Goal: Book appointment/travel/reservation

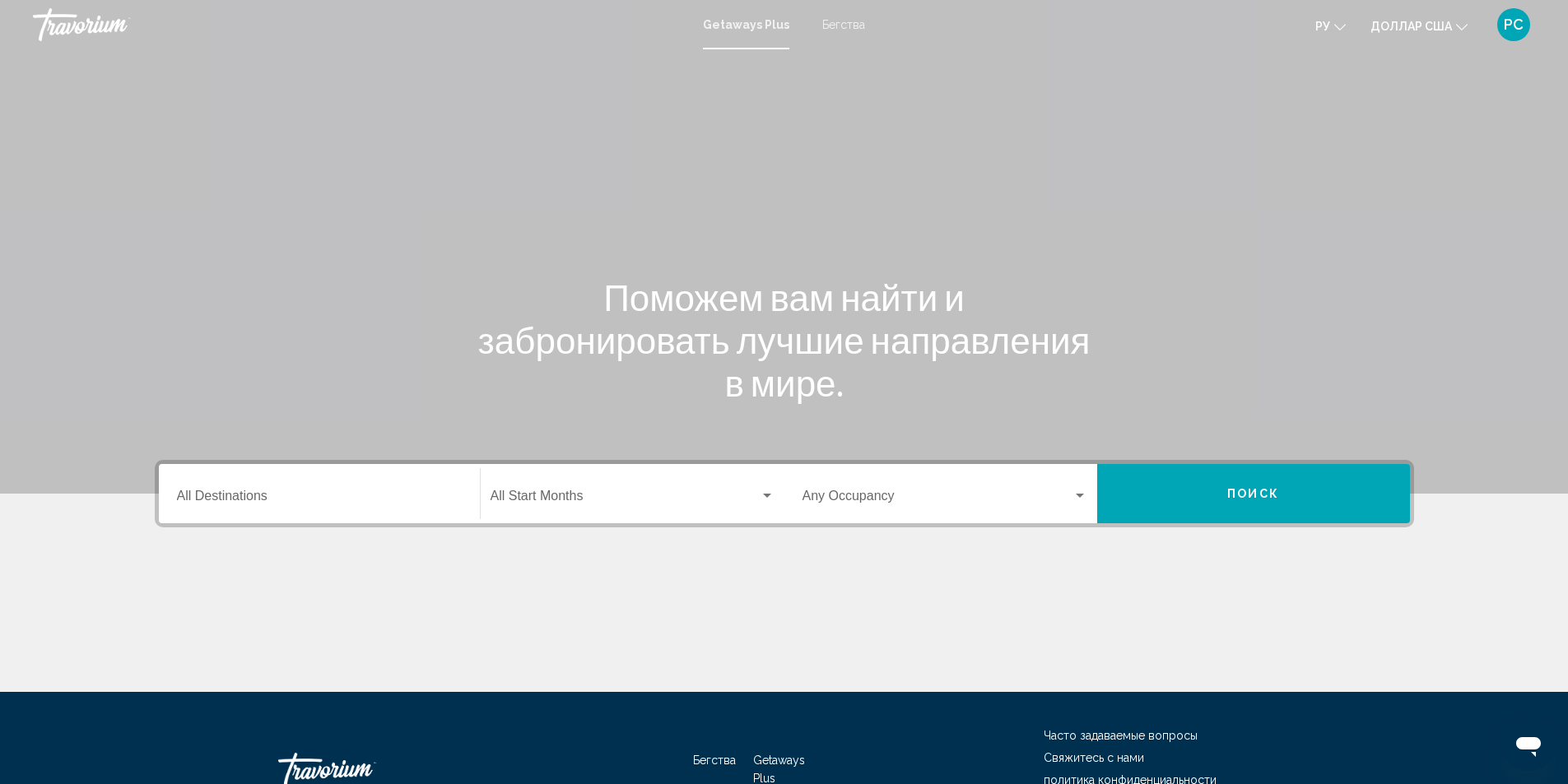
click at [315, 485] on div "Destination All Destinations" at bounding box center [319, 493] width 285 height 51
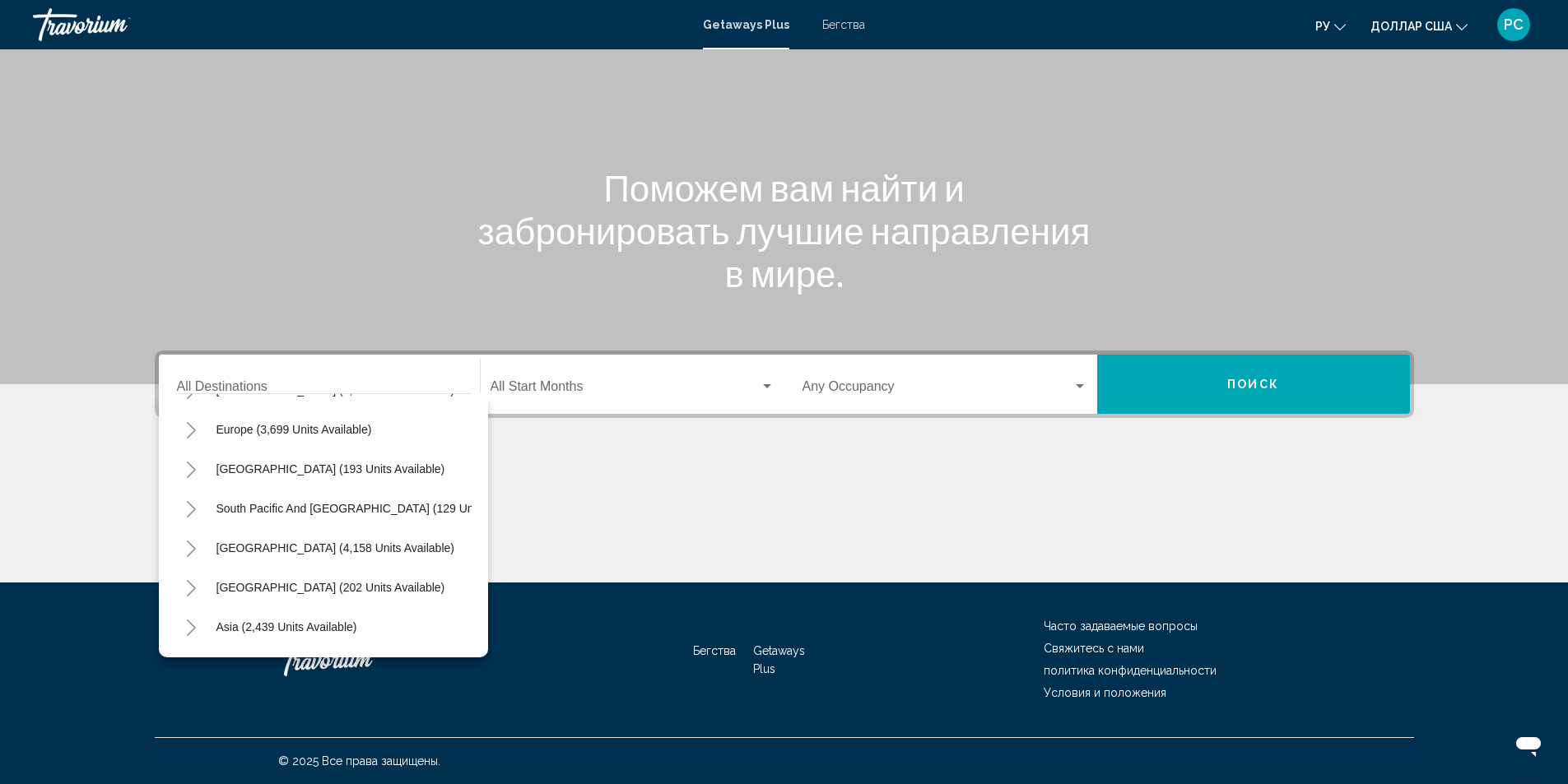
scroll to position [180, 0]
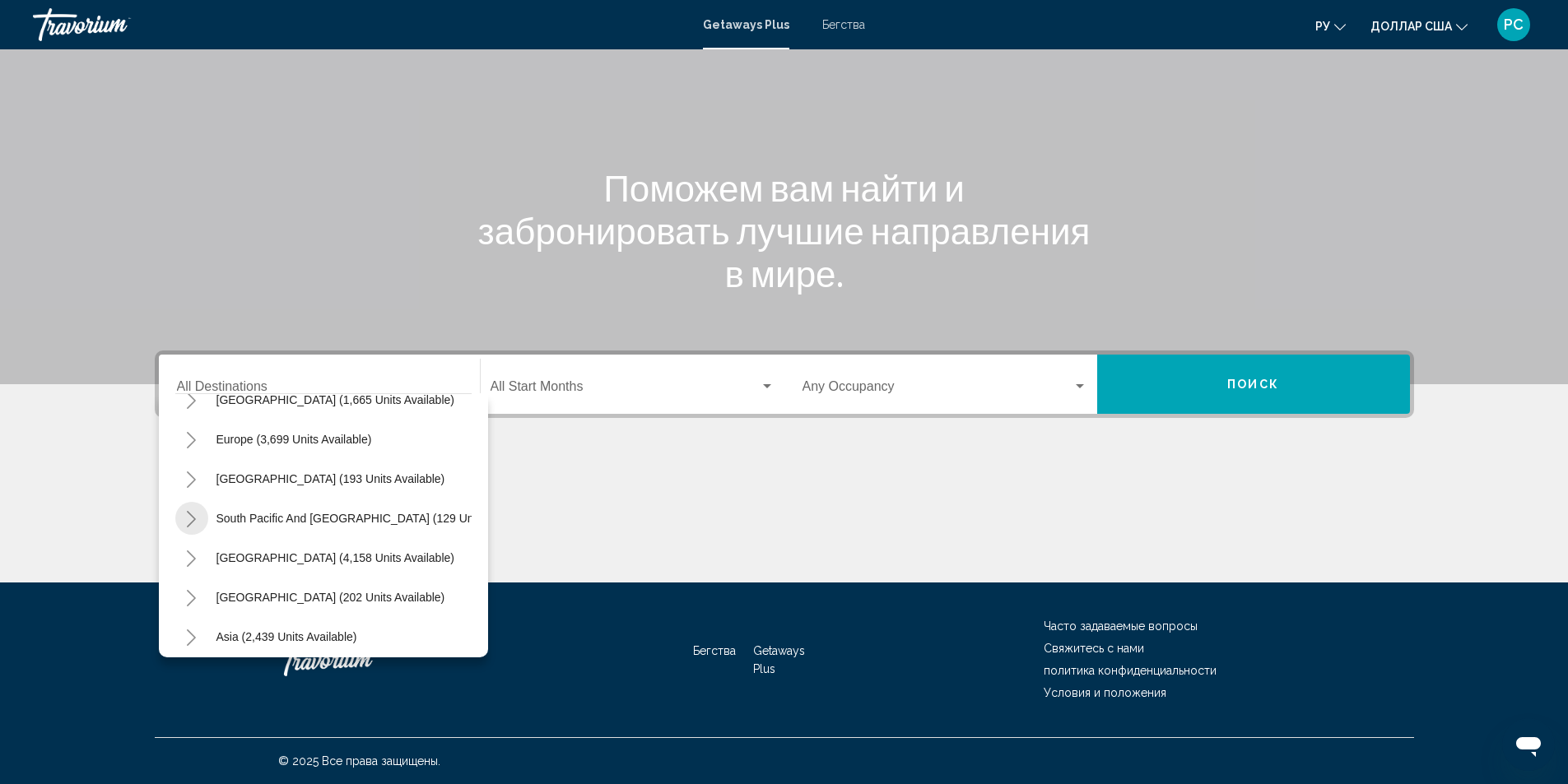
click at [189, 523] on icon "Toggle South Pacific and Oceania (129 units available)" at bounding box center [191, 518] width 12 height 17
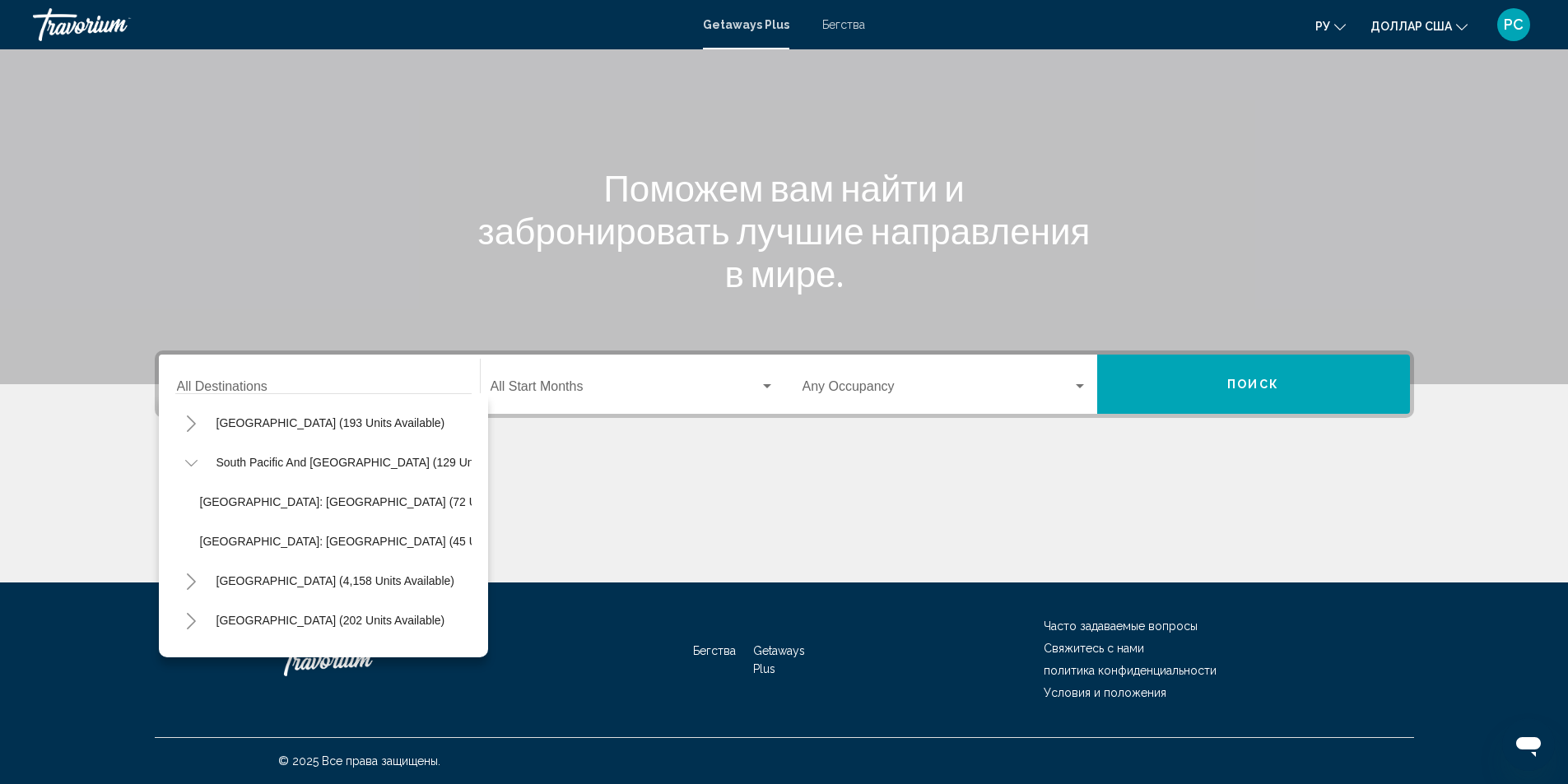
scroll to position [246, 0]
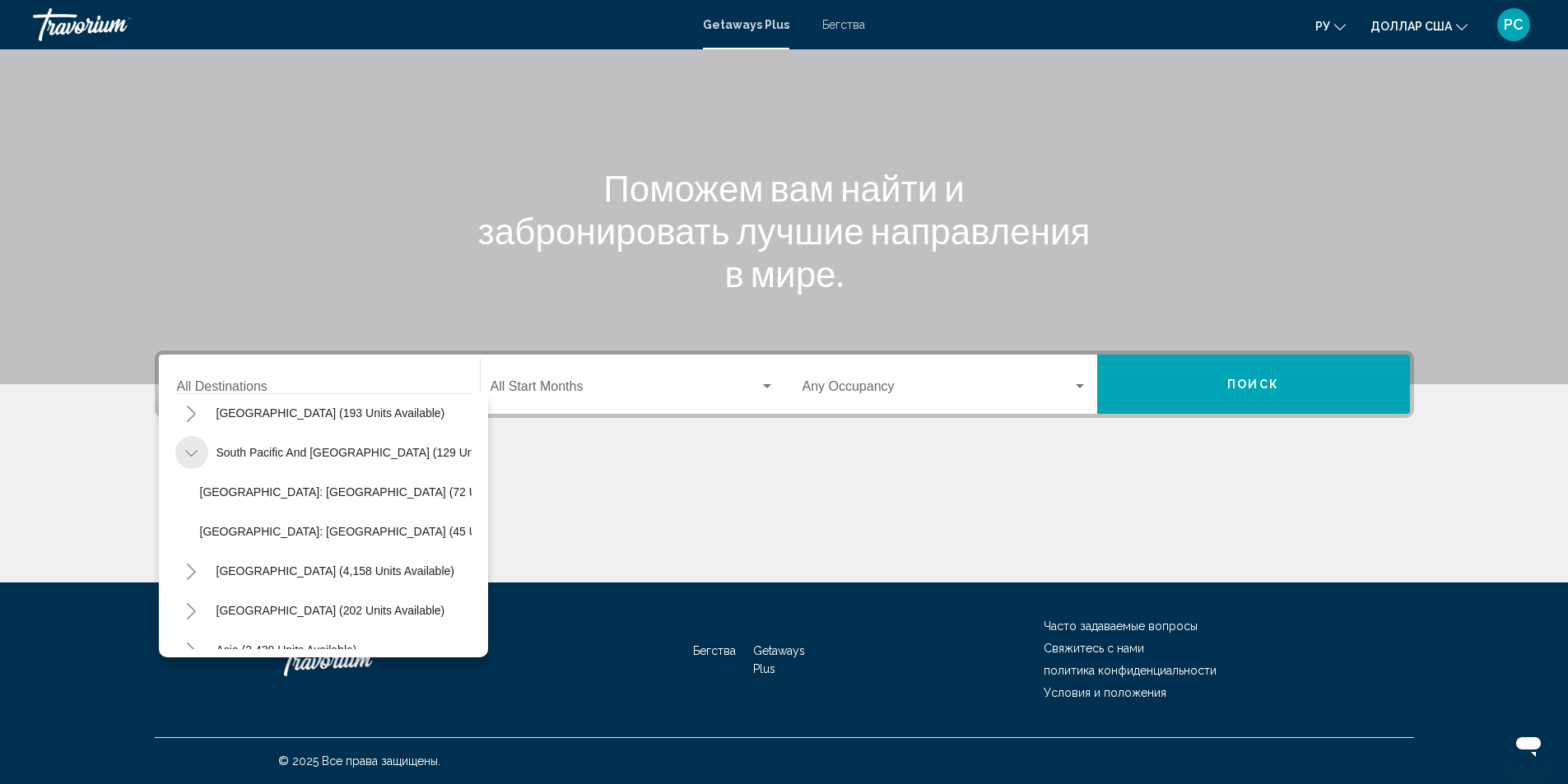
click at [189, 450] on icon "Toggle South Pacific and Oceania (129 units available)" at bounding box center [191, 453] width 12 height 17
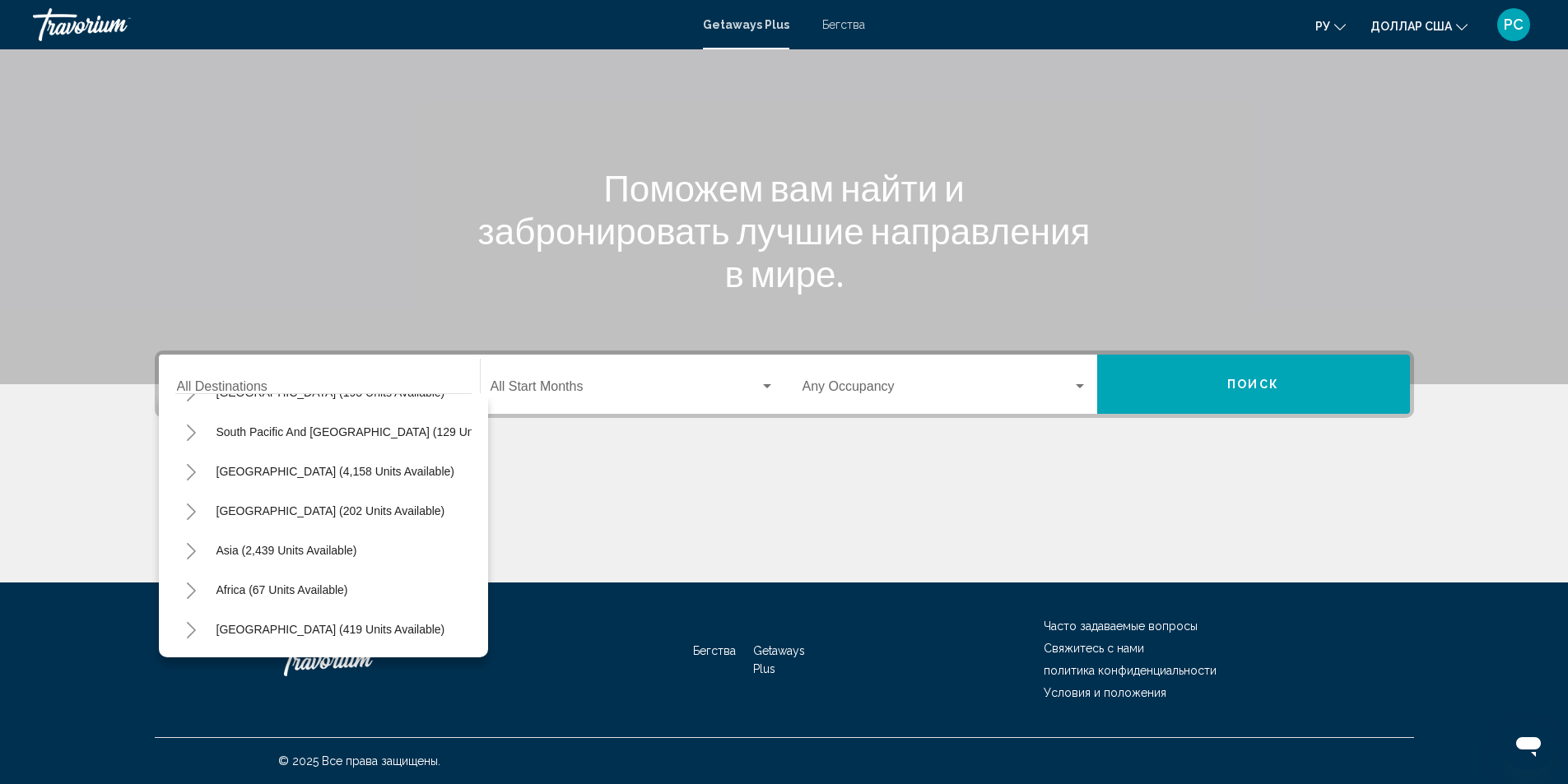
scroll to position [279, 0]
click at [187, 543] on icon "Toggle Asia (2,439 units available)" at bounding box center [191, 551] width 12 height 17
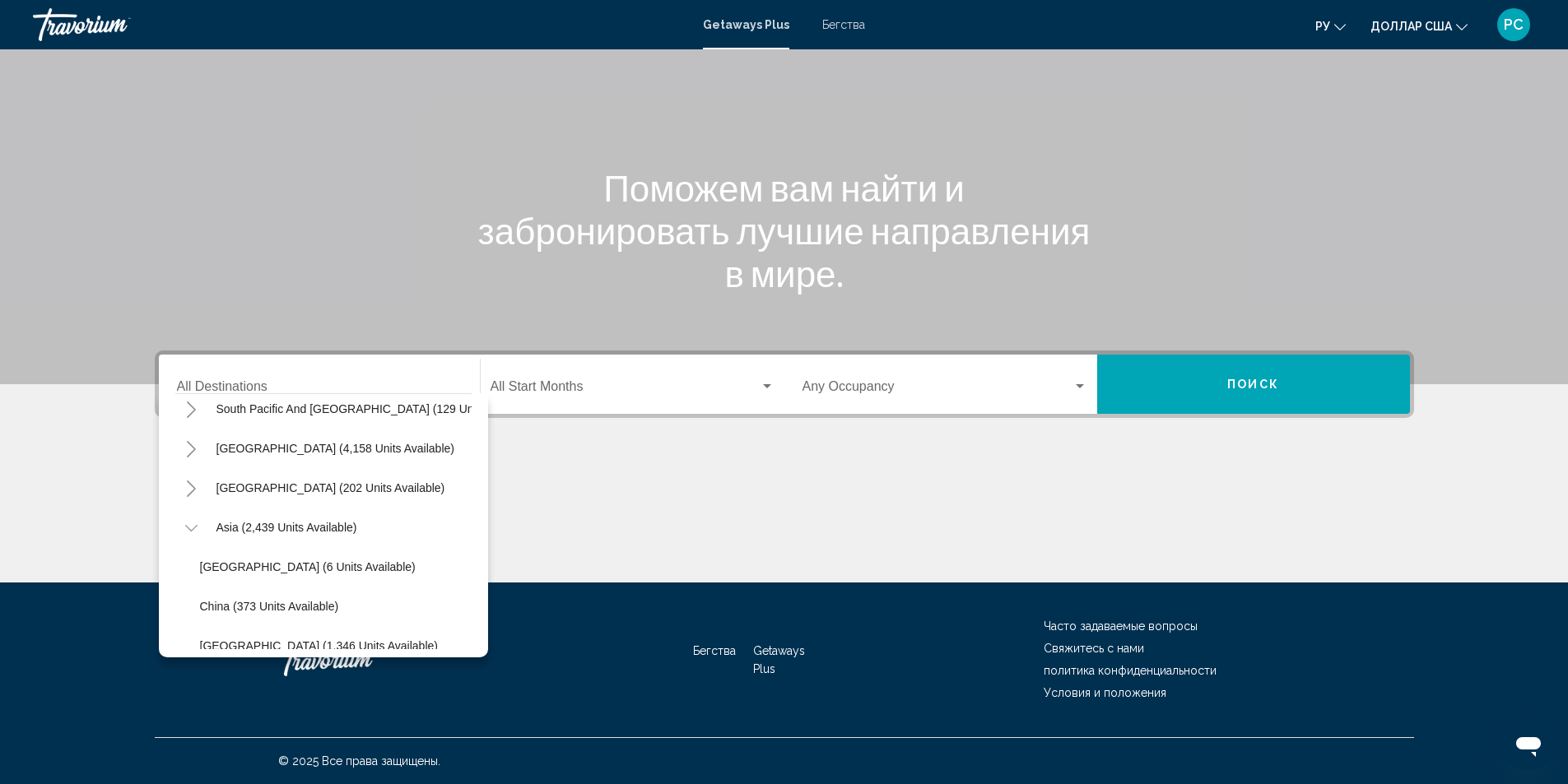
scroll to position [246, 0]
click at [192, 572] on icon "Toggle Asia (2,439 units available)" at bounding box center [191, 571] width 12 height 17
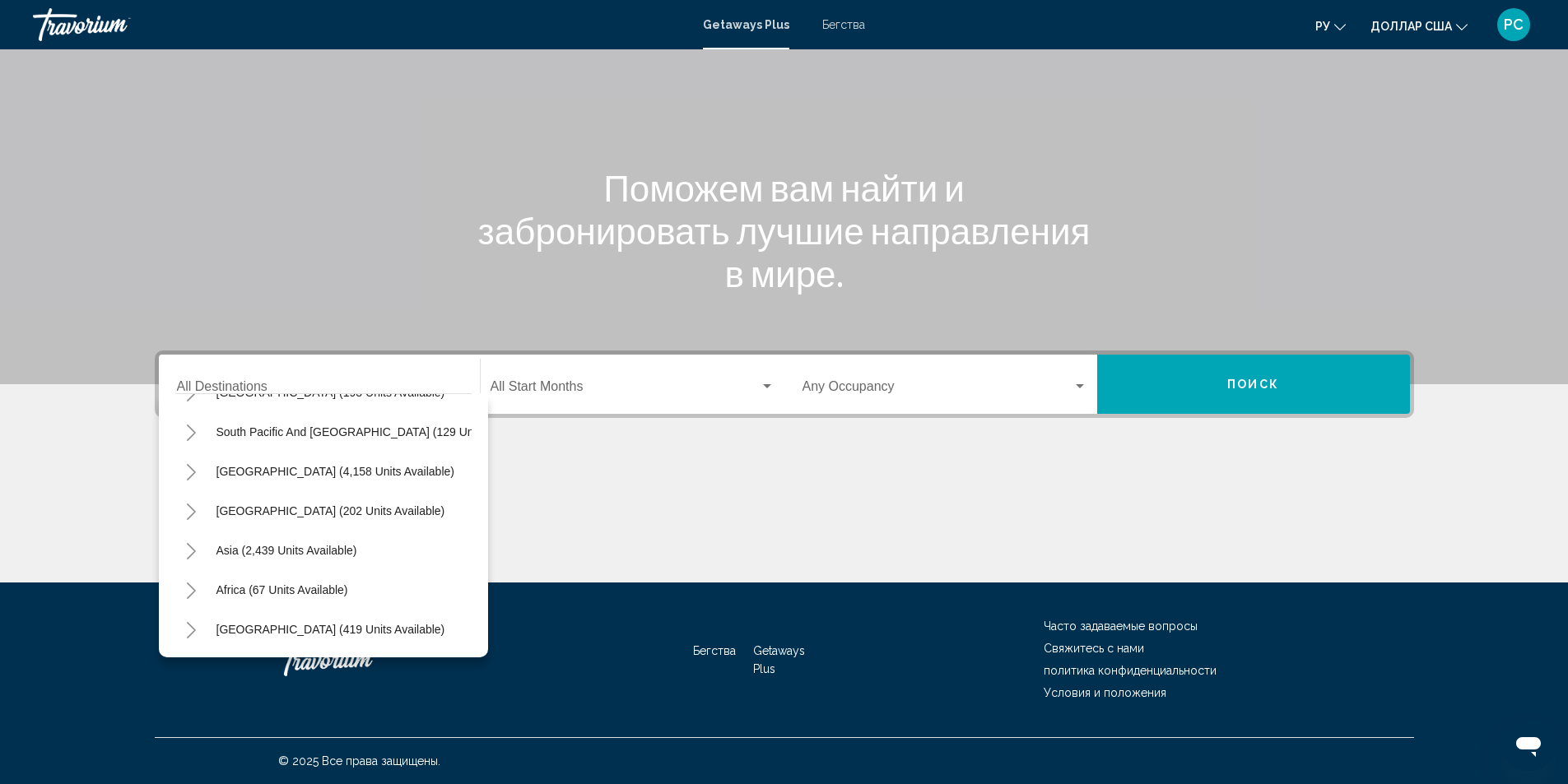
click at [188, 622] on icon "Toggle Middle East (419 units available)" at bounding box center [191, 630] width 12 height 17
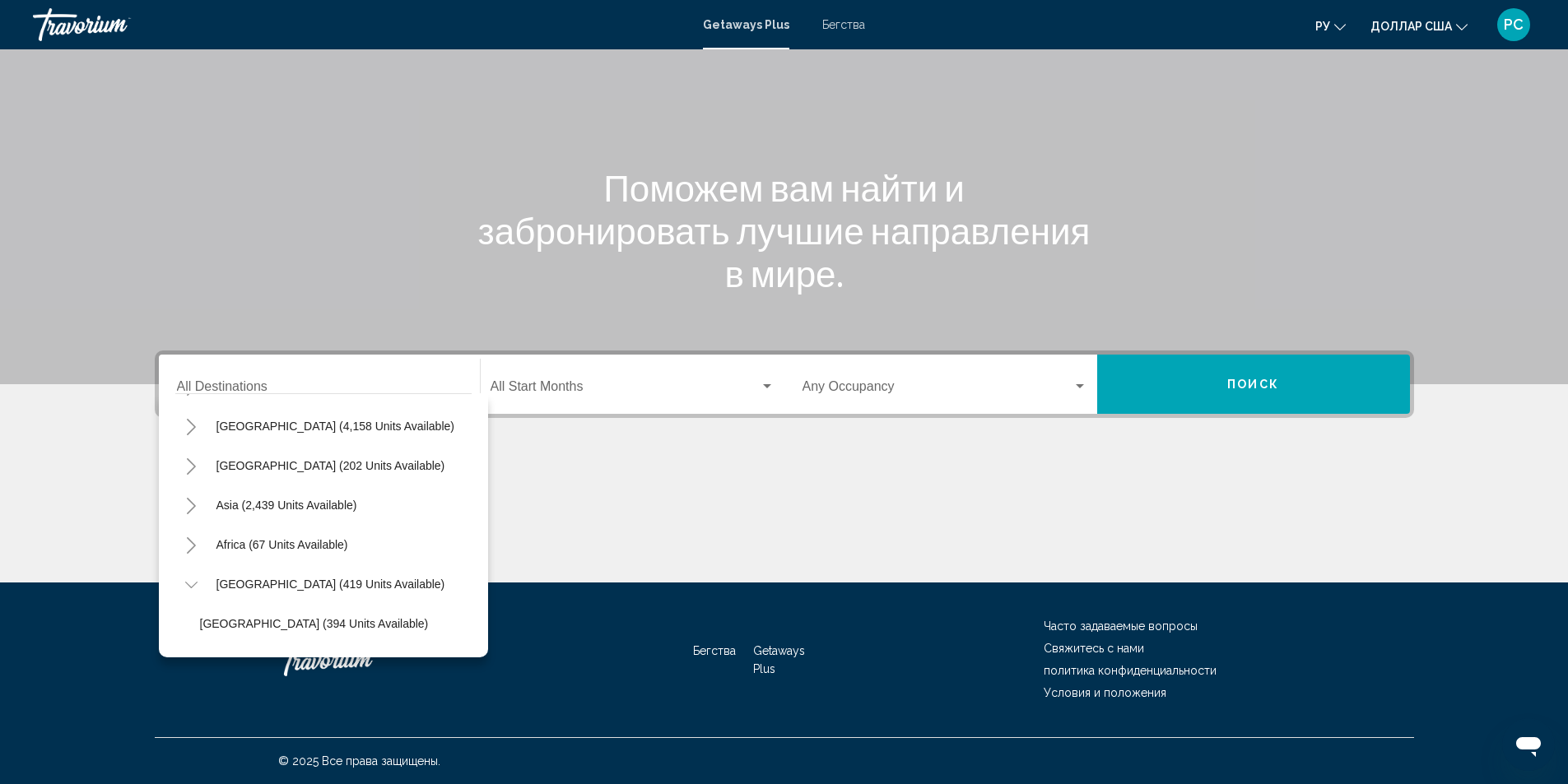
scroll to position [397, 0]
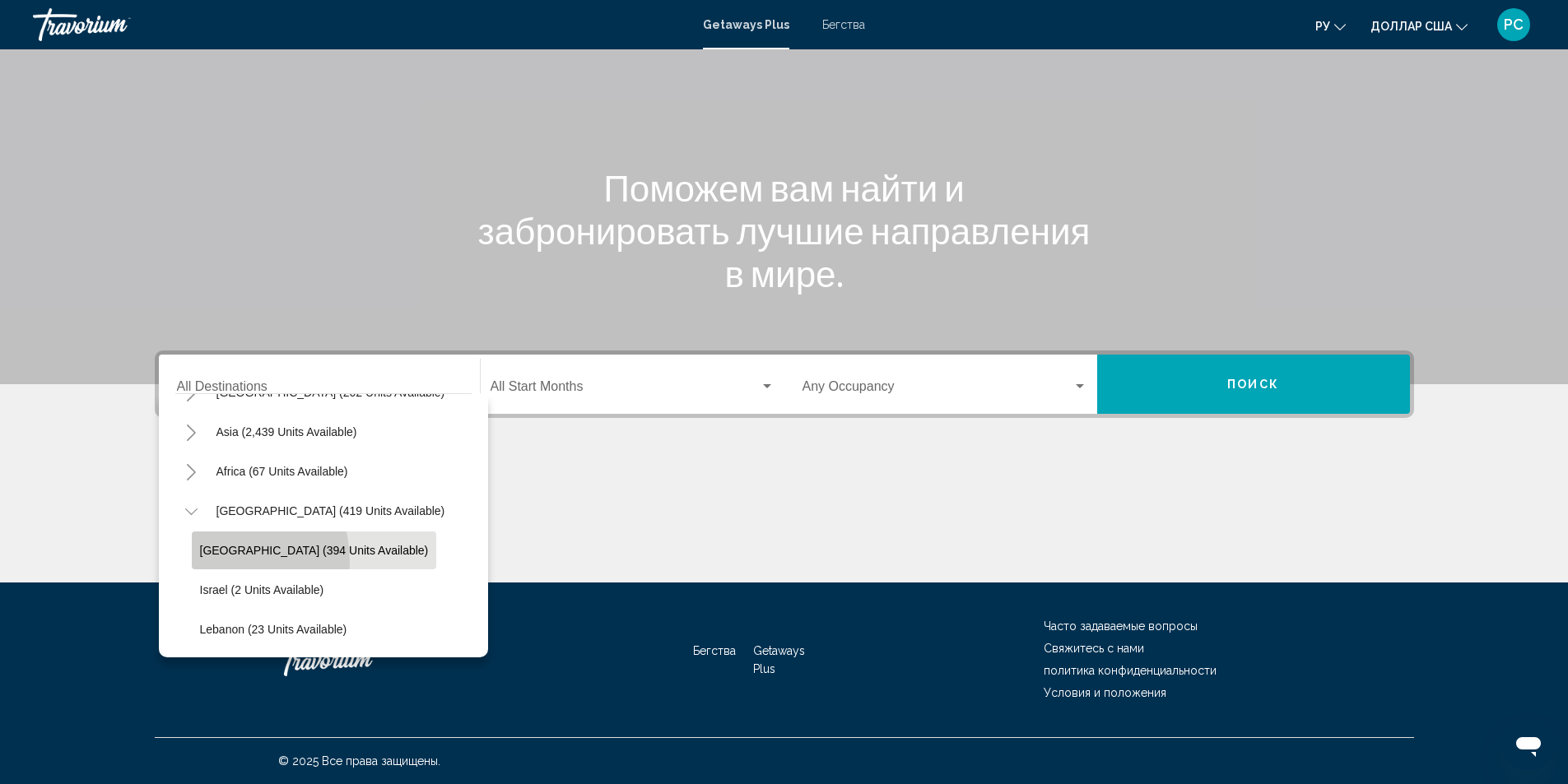
click at [206, 551] on button "[GEOGRAPHIC_DATA] (394 units available)" at bounding box center [314, 550] width 245 height 37
type input "**********"
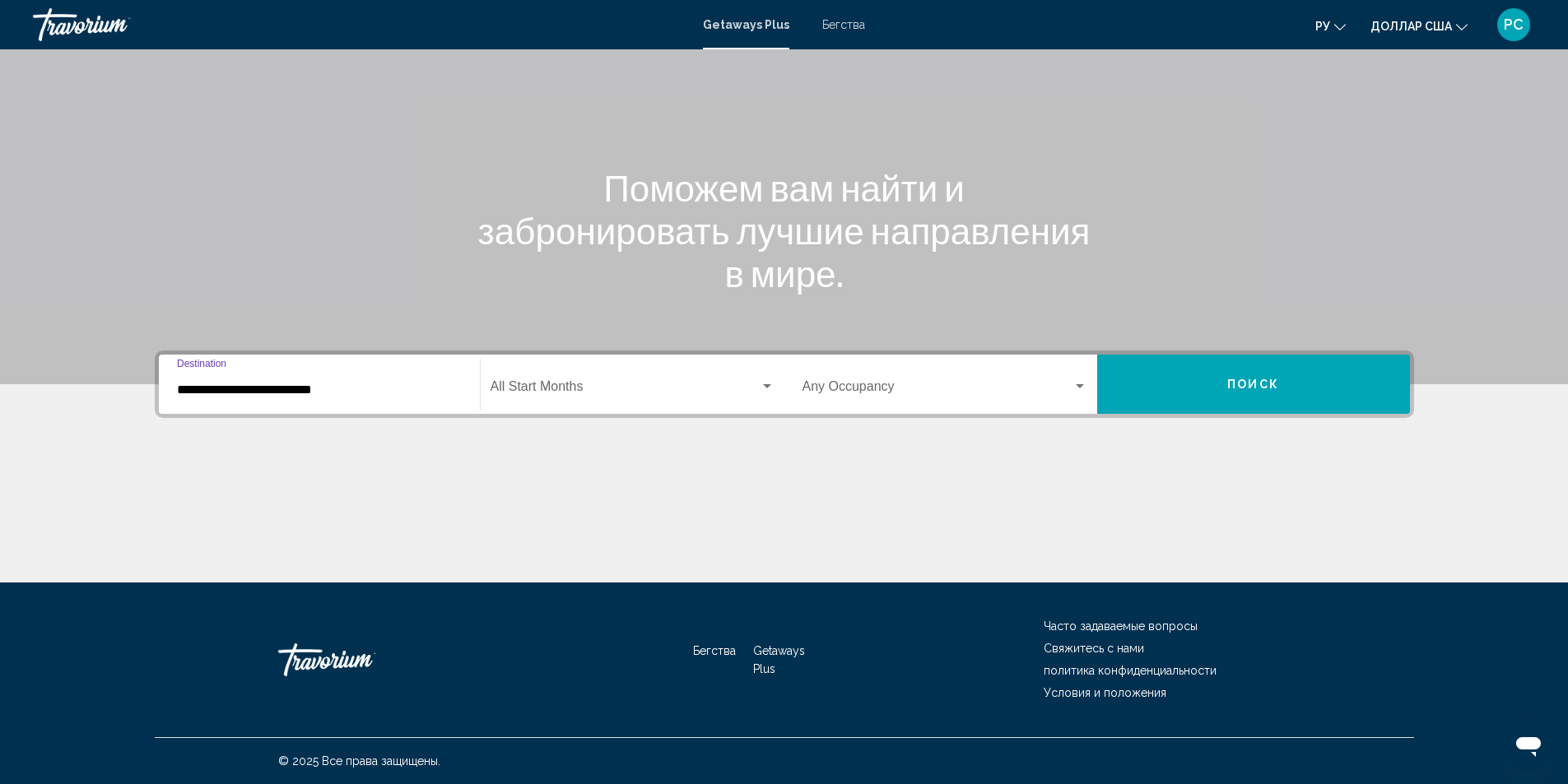
click at [615, 389] on span "Виджет поиска" at bounding box center [625, 389] width 269 height 15
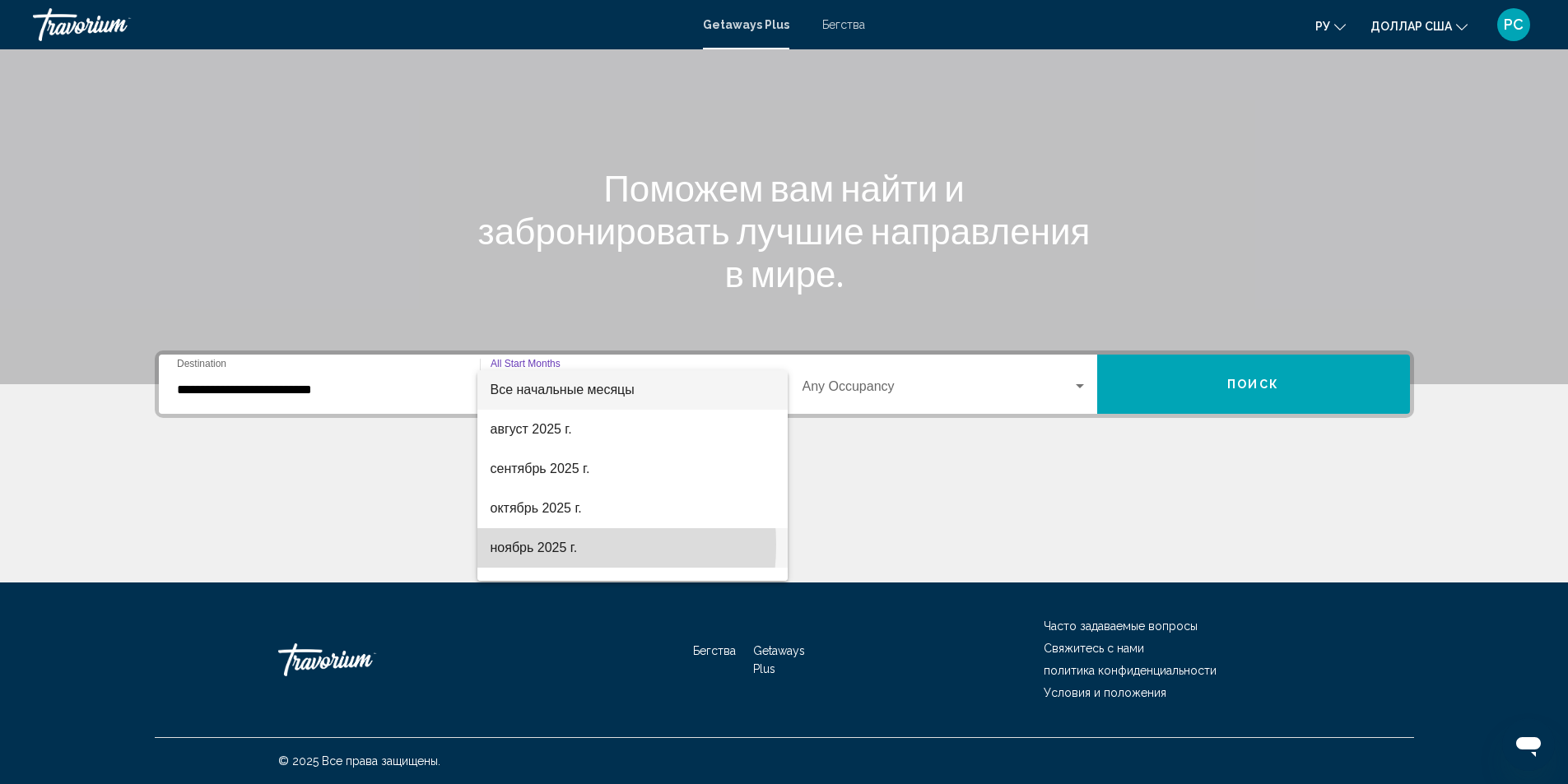
click at [534, 544] on font "ноябрь 2025 г." at bounding box center [534, 547] width 87 height 14
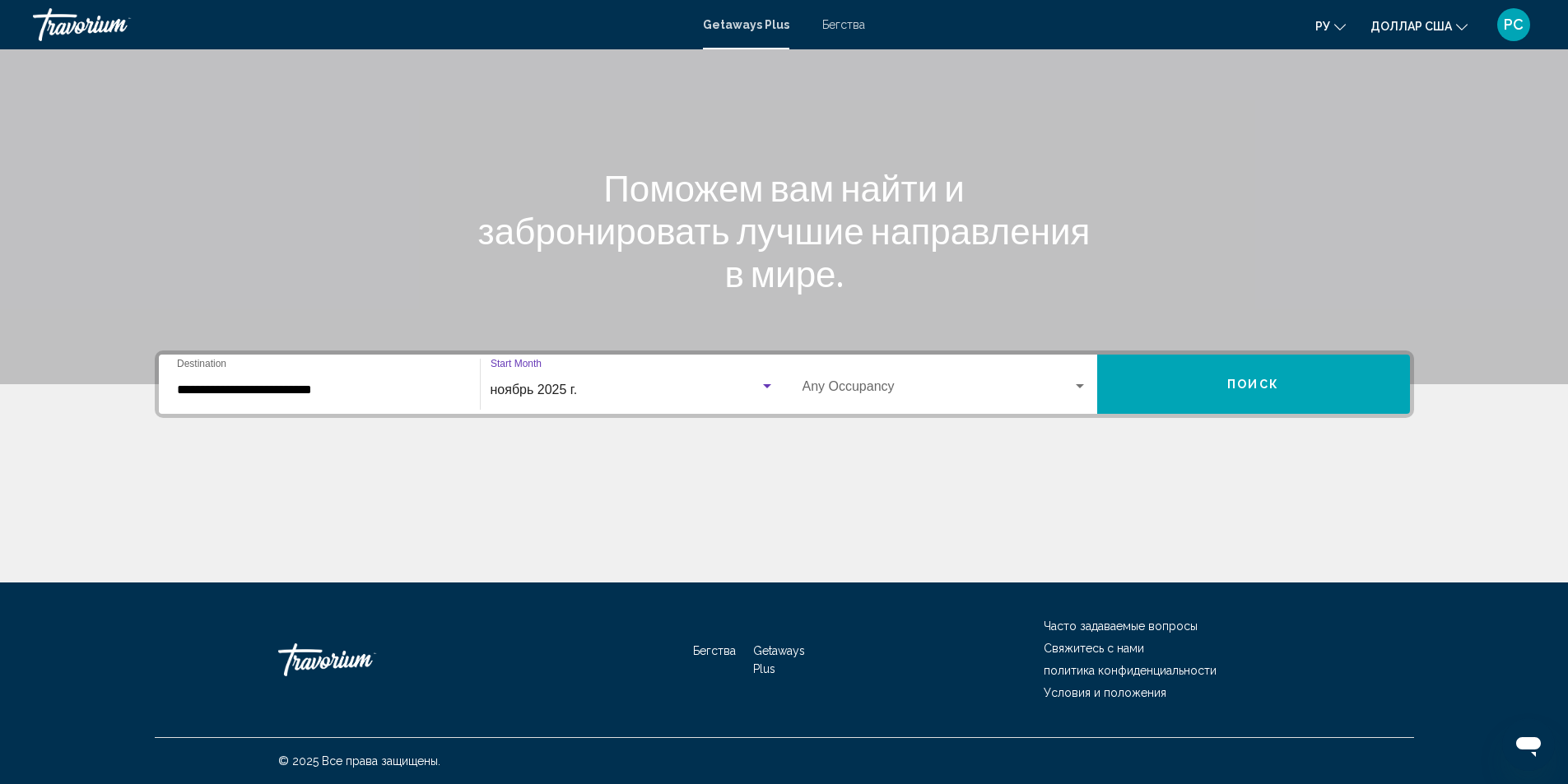
click at [858, 386] on span "Виджет поиска" at bounding box center [938, 389] width 270 height 15
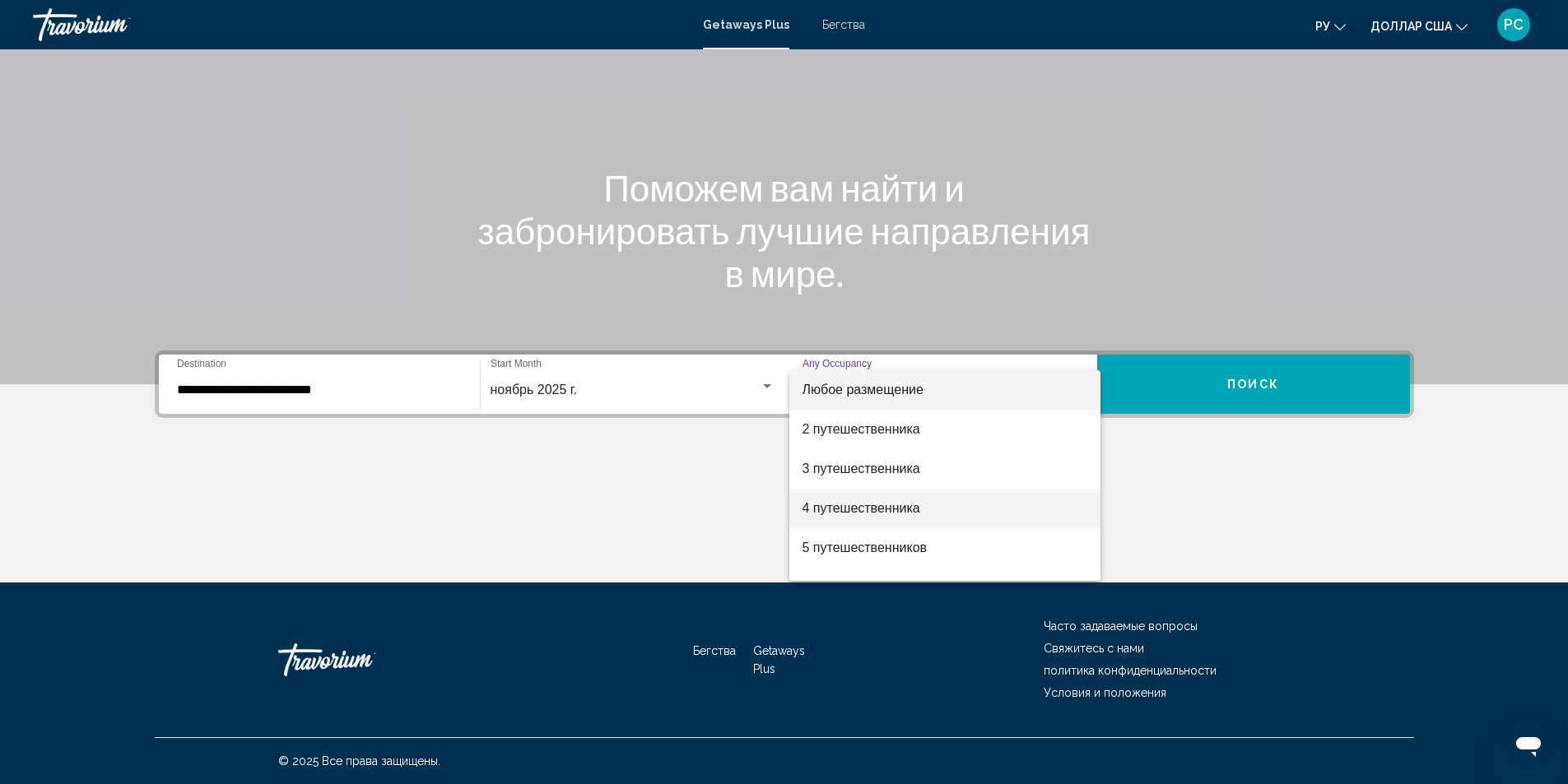
click at [832, 510] on font "4 путешественника" at bounding box center [861, 508] width 118 height 14
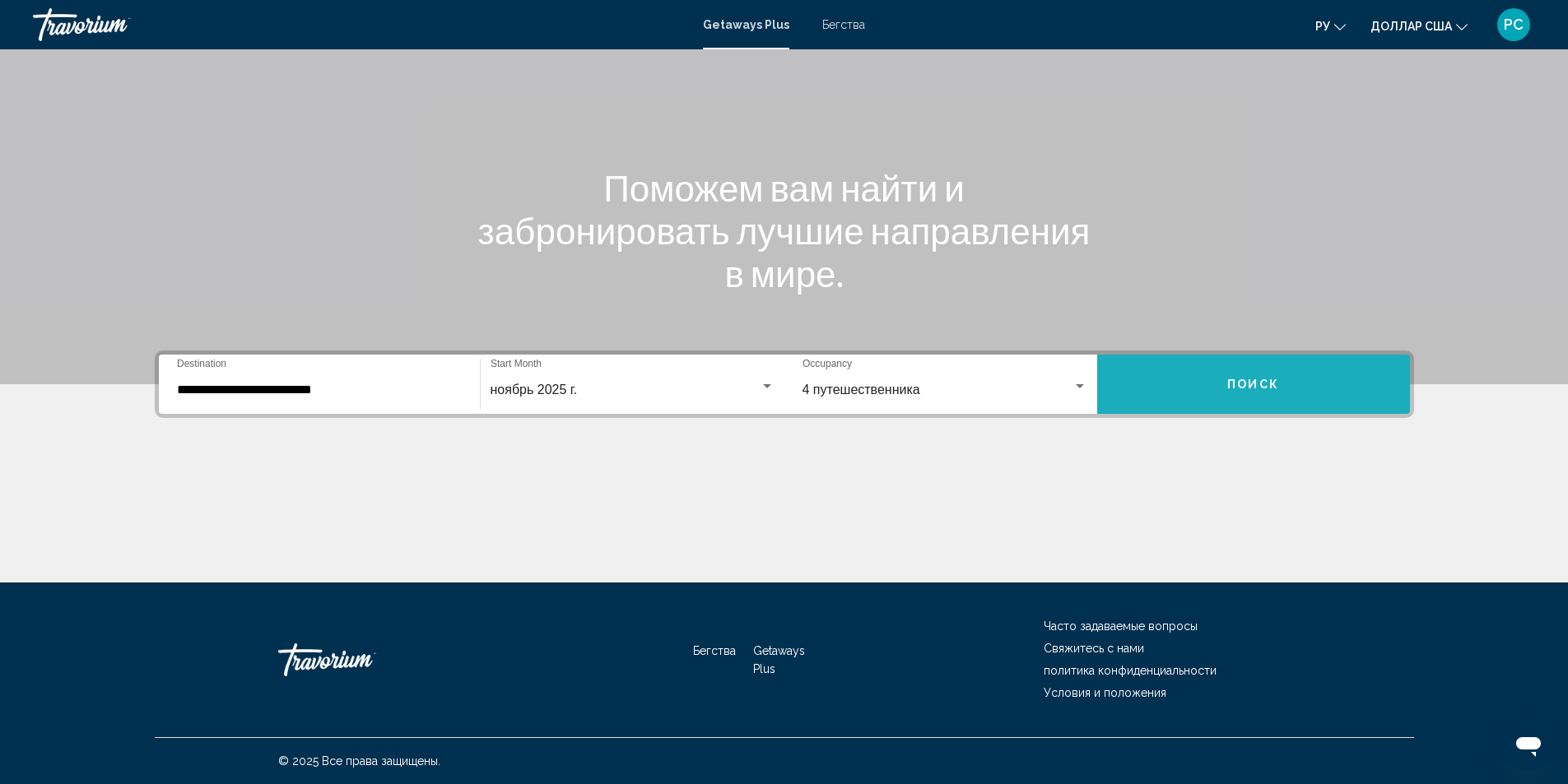
click at [1229, 378] on span "Поиск" at bounding box center [1252, 384] width 51 height 13
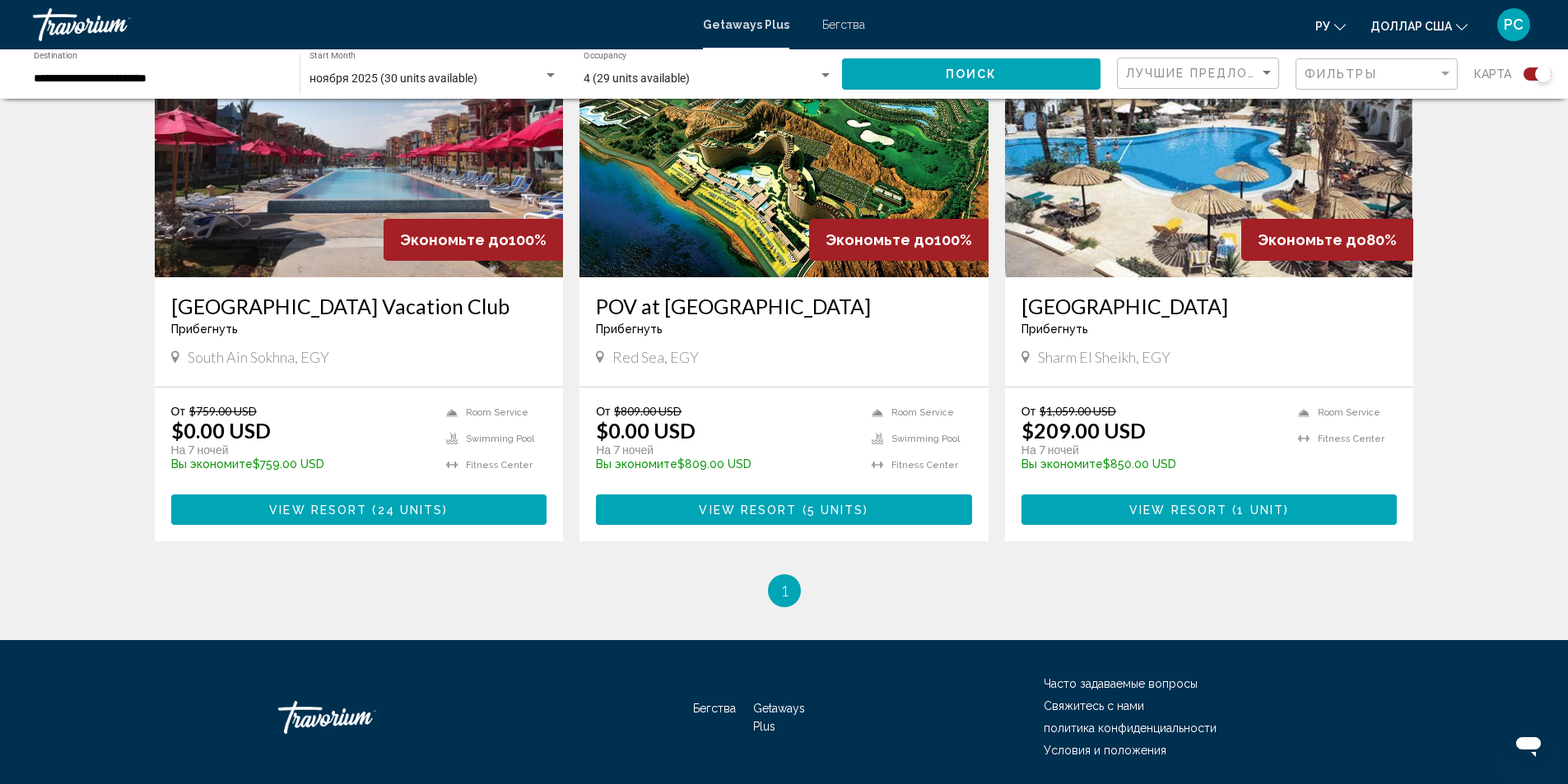
scroll to position [480, 0]
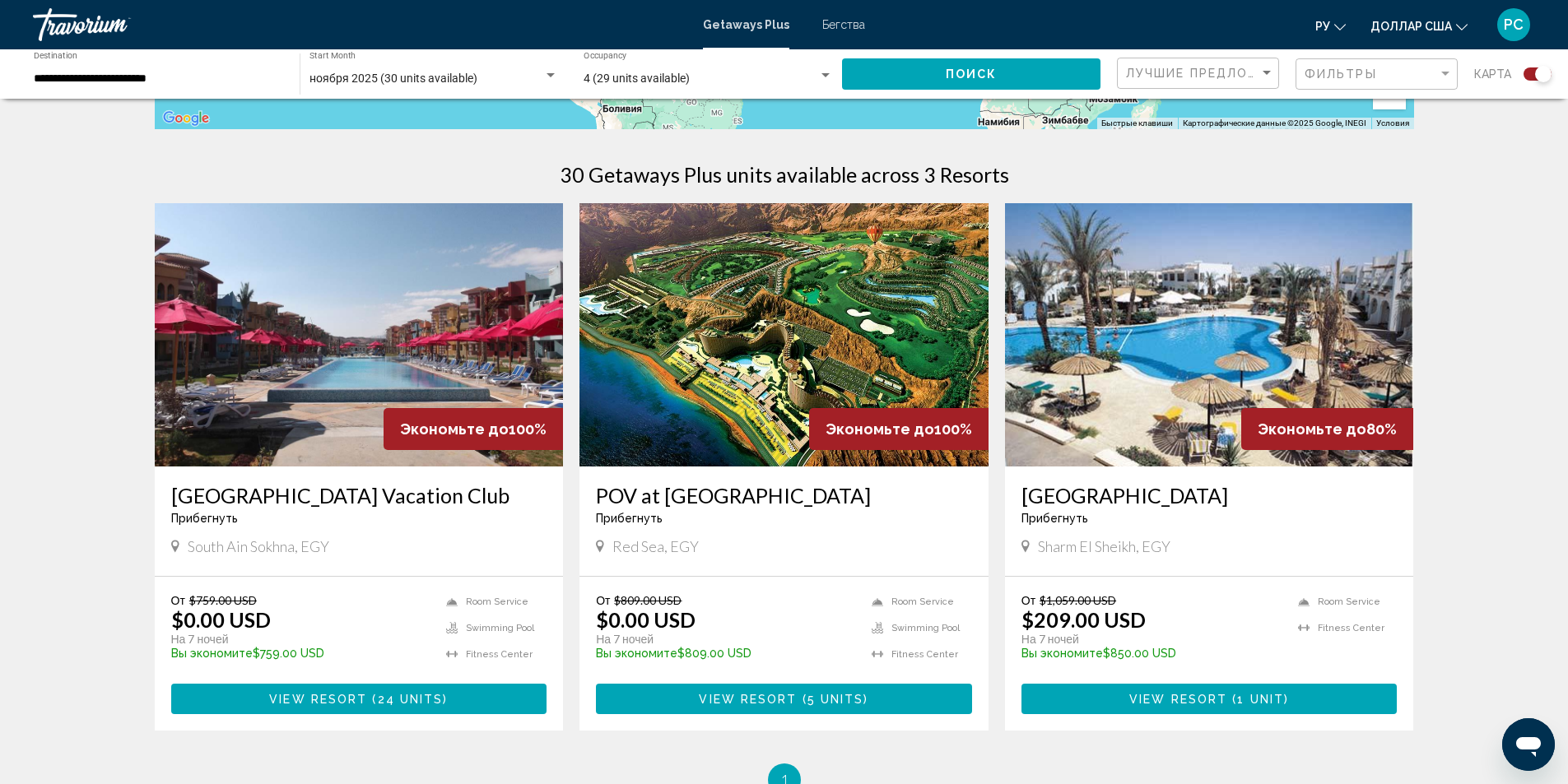
click at [770, 361] on img "Основное содержание" at bounding box center [784, 335] width 409 height 263
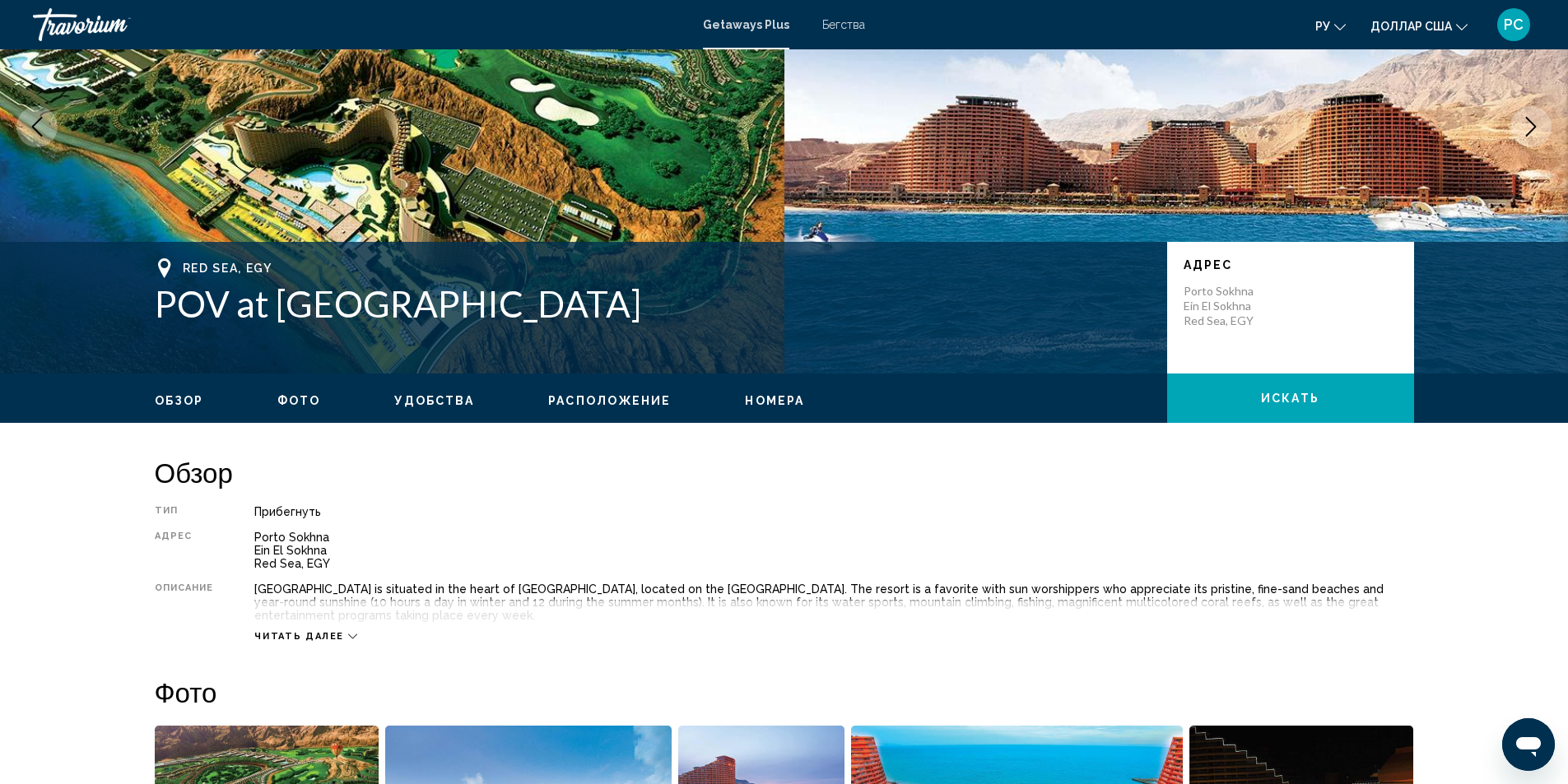
scroll to position [247, 0]
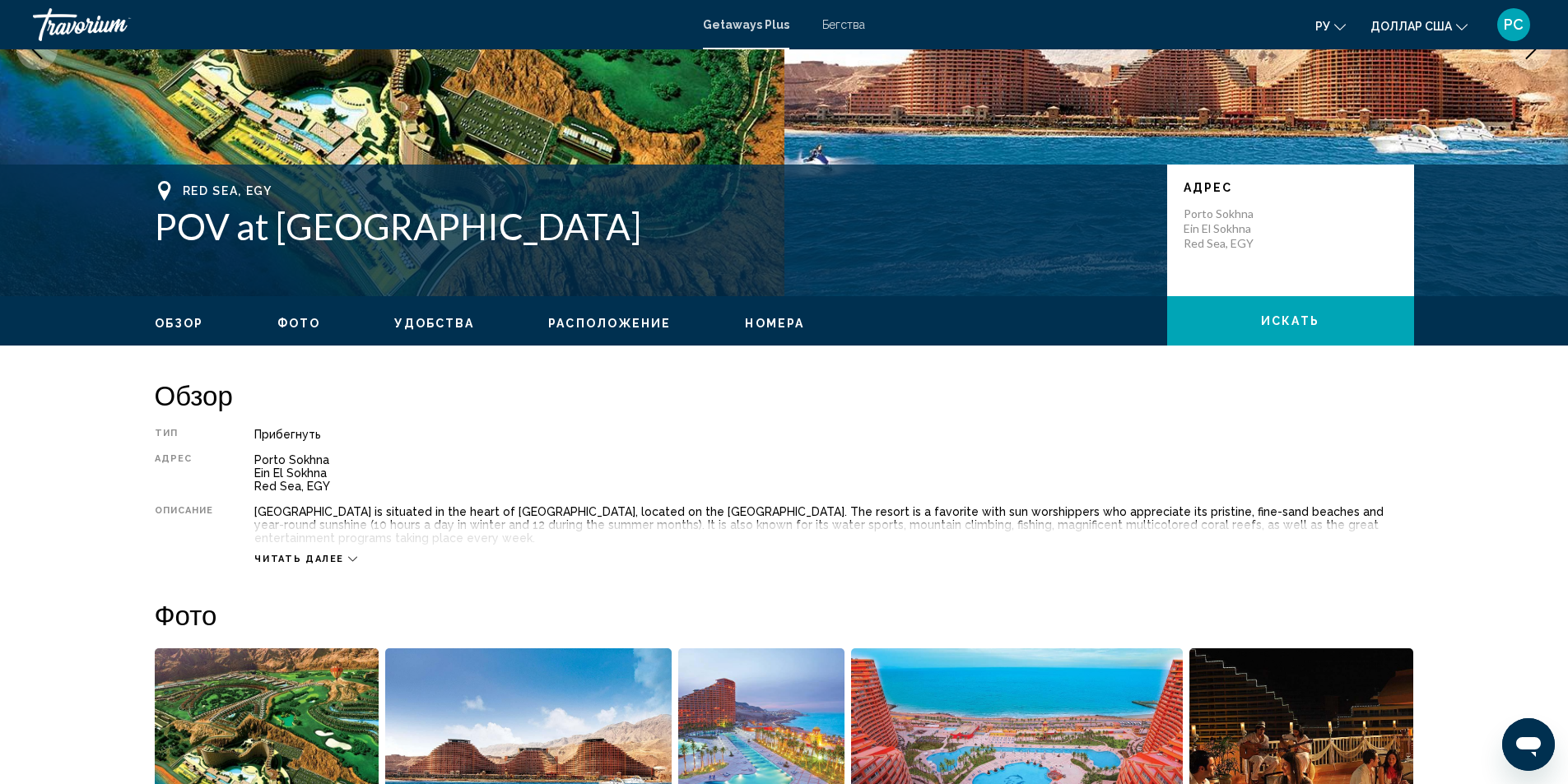
click at [349, 557] on icon "Основное содержание" at bounding box center [352, 558] width 9 height 9
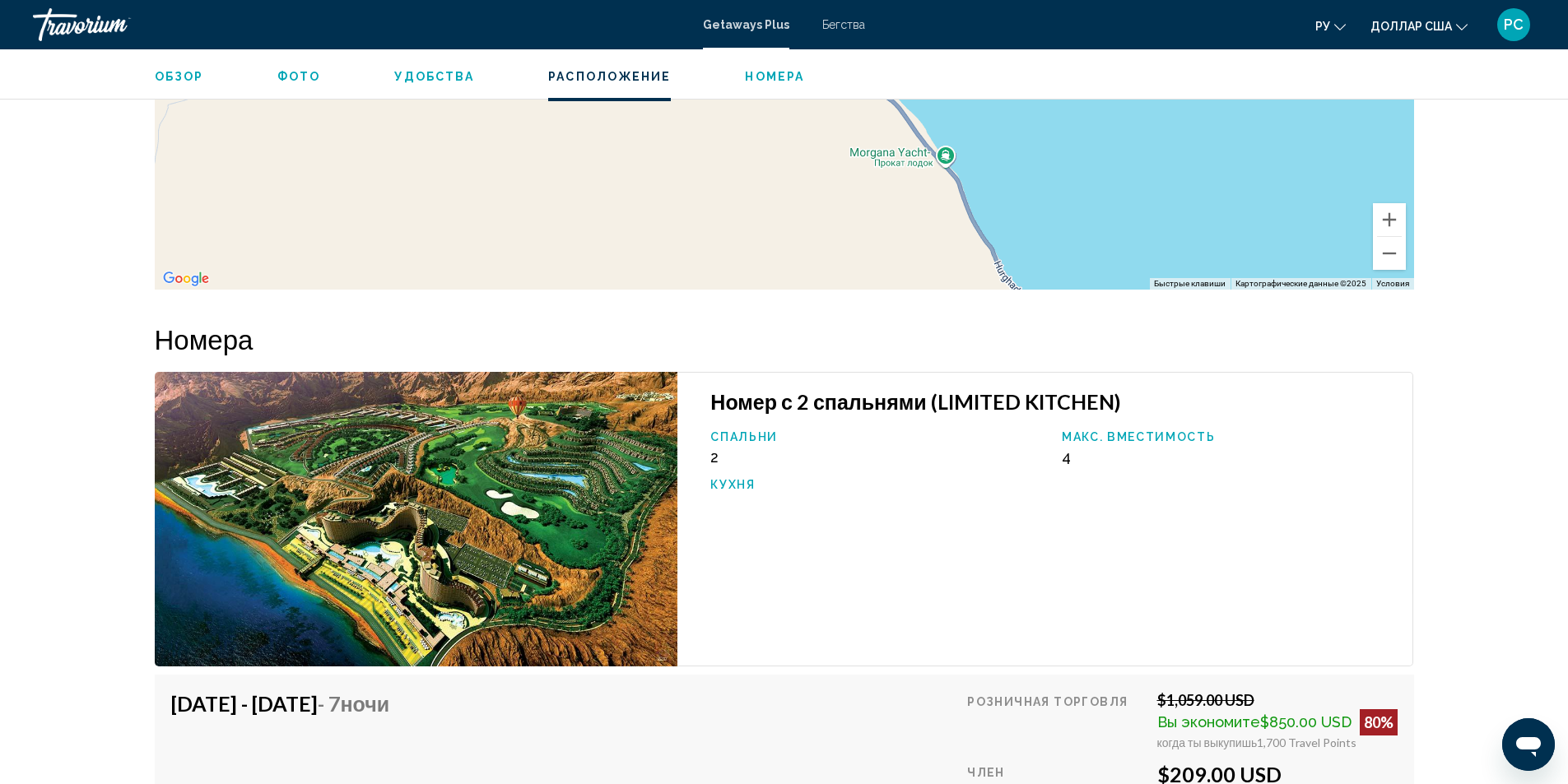
scroll to position [2303, 0]
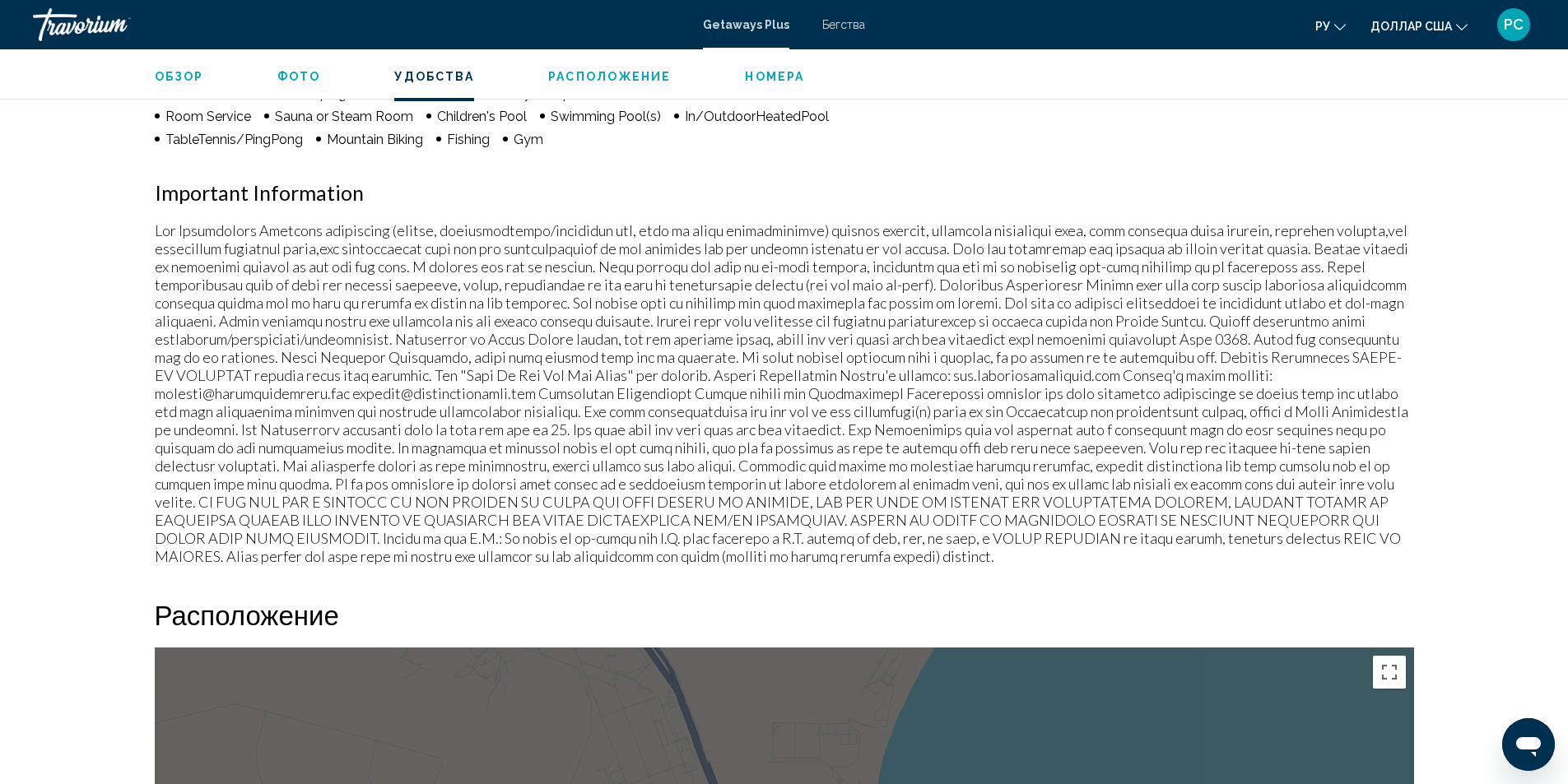
click at [762, 76] on span "Номера" at bounding box center [775, 76] width 59 height 13
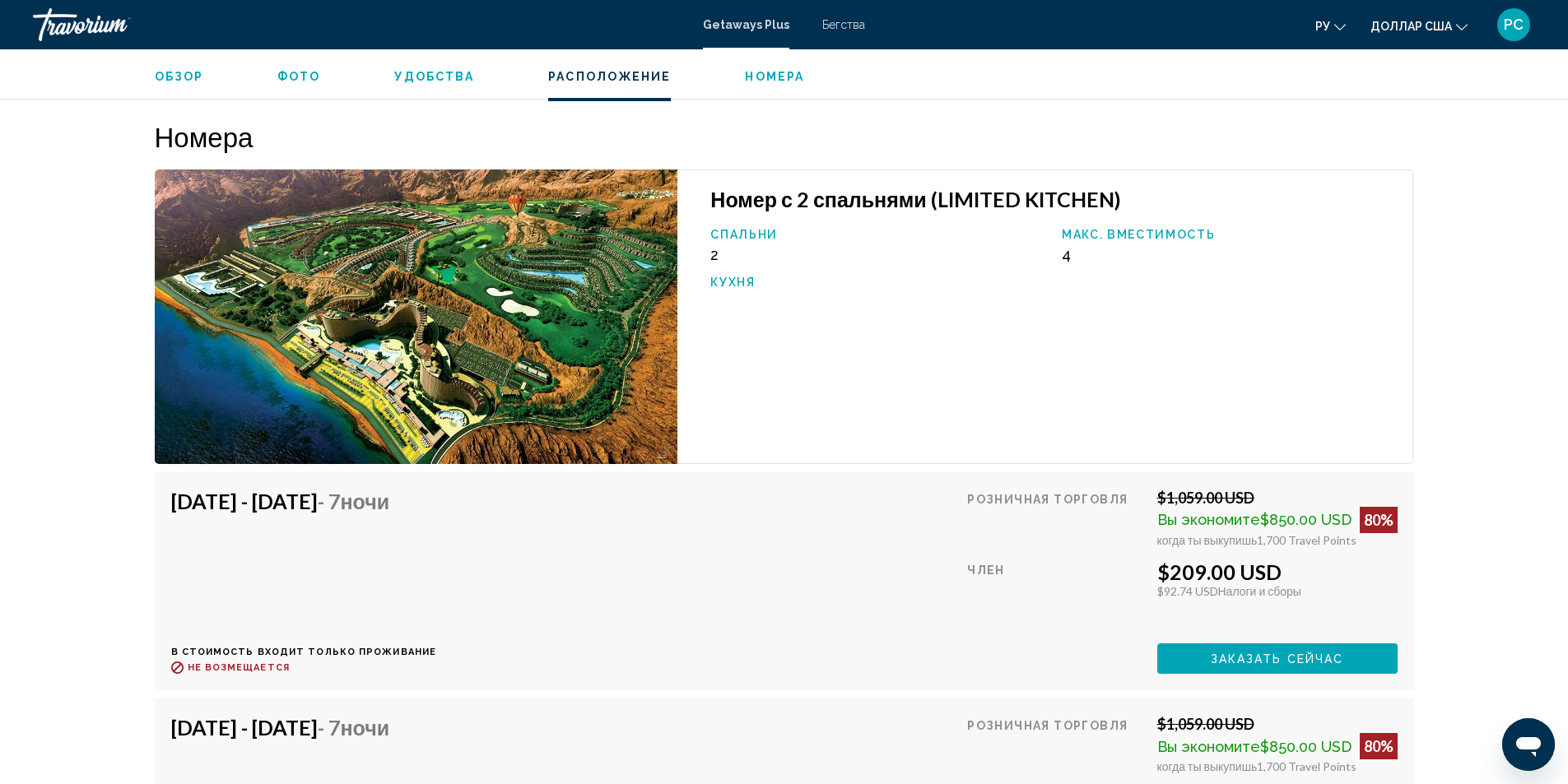
scroll to position [2556, 0]
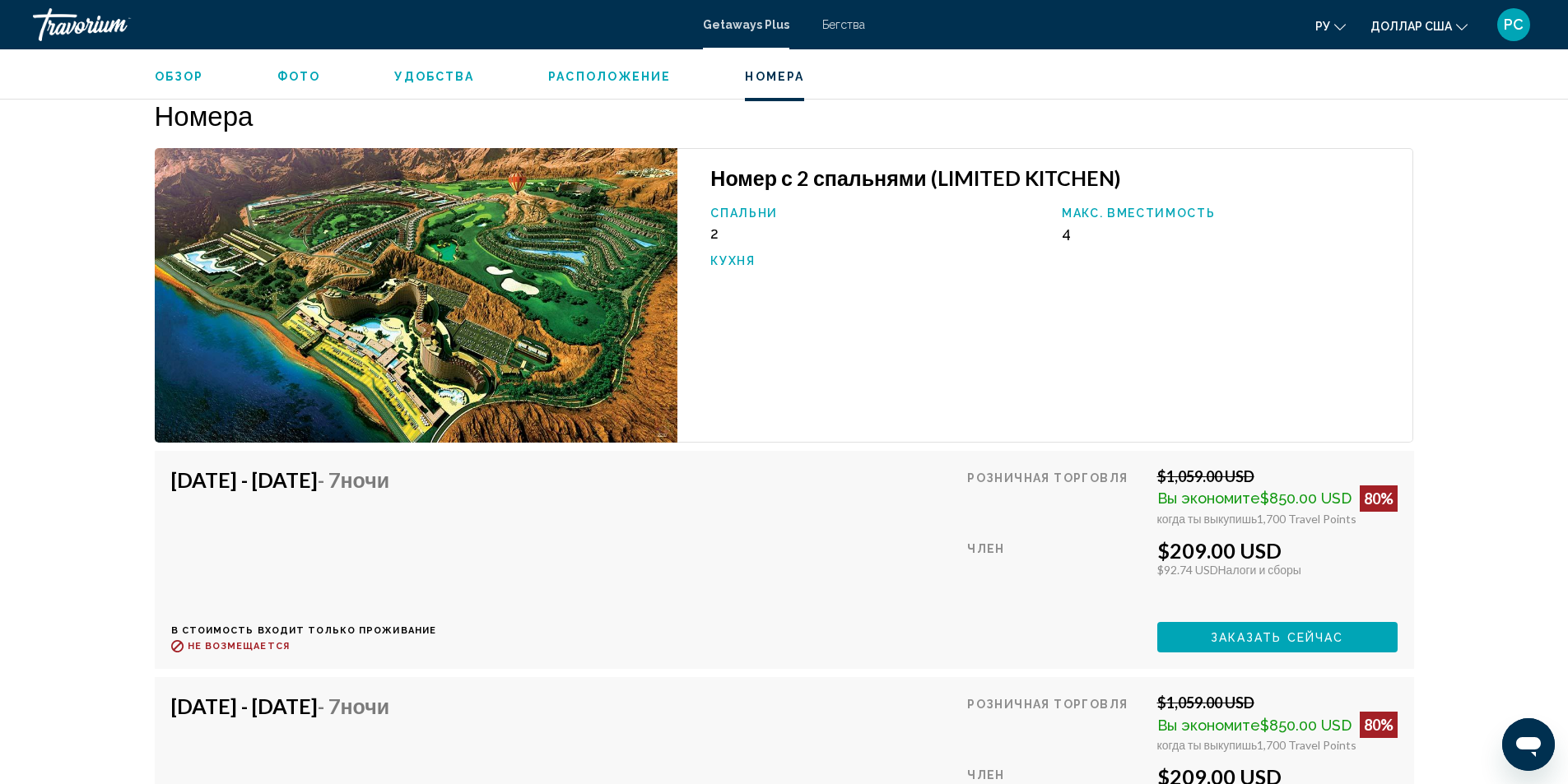
click at [634, 78] on span "Расположение" at bounding box center [609, 76] width 123 height 13
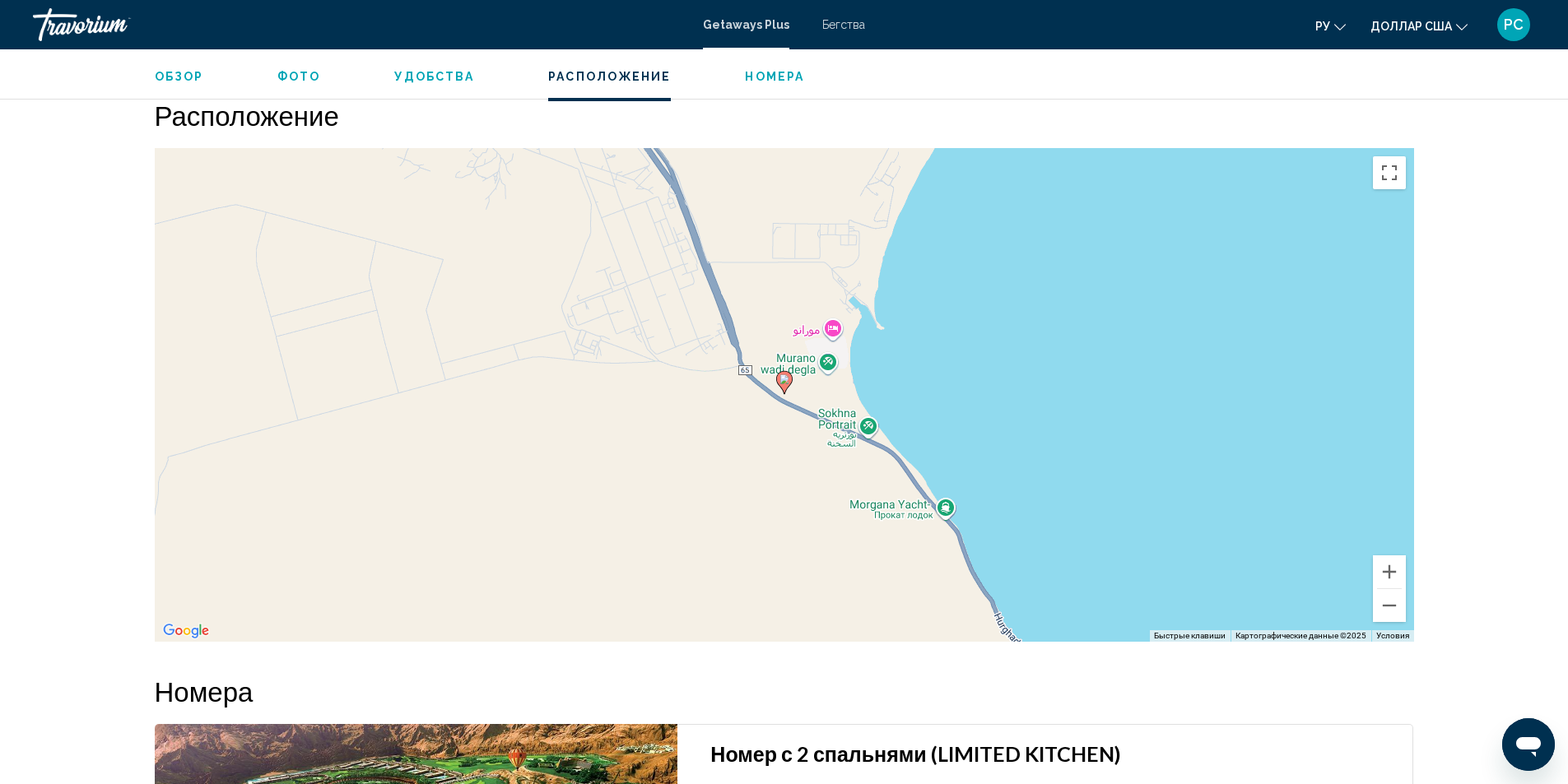
click at [441, 80] on span "Удобства" at bounding box center [434, 76] width 80 height 13
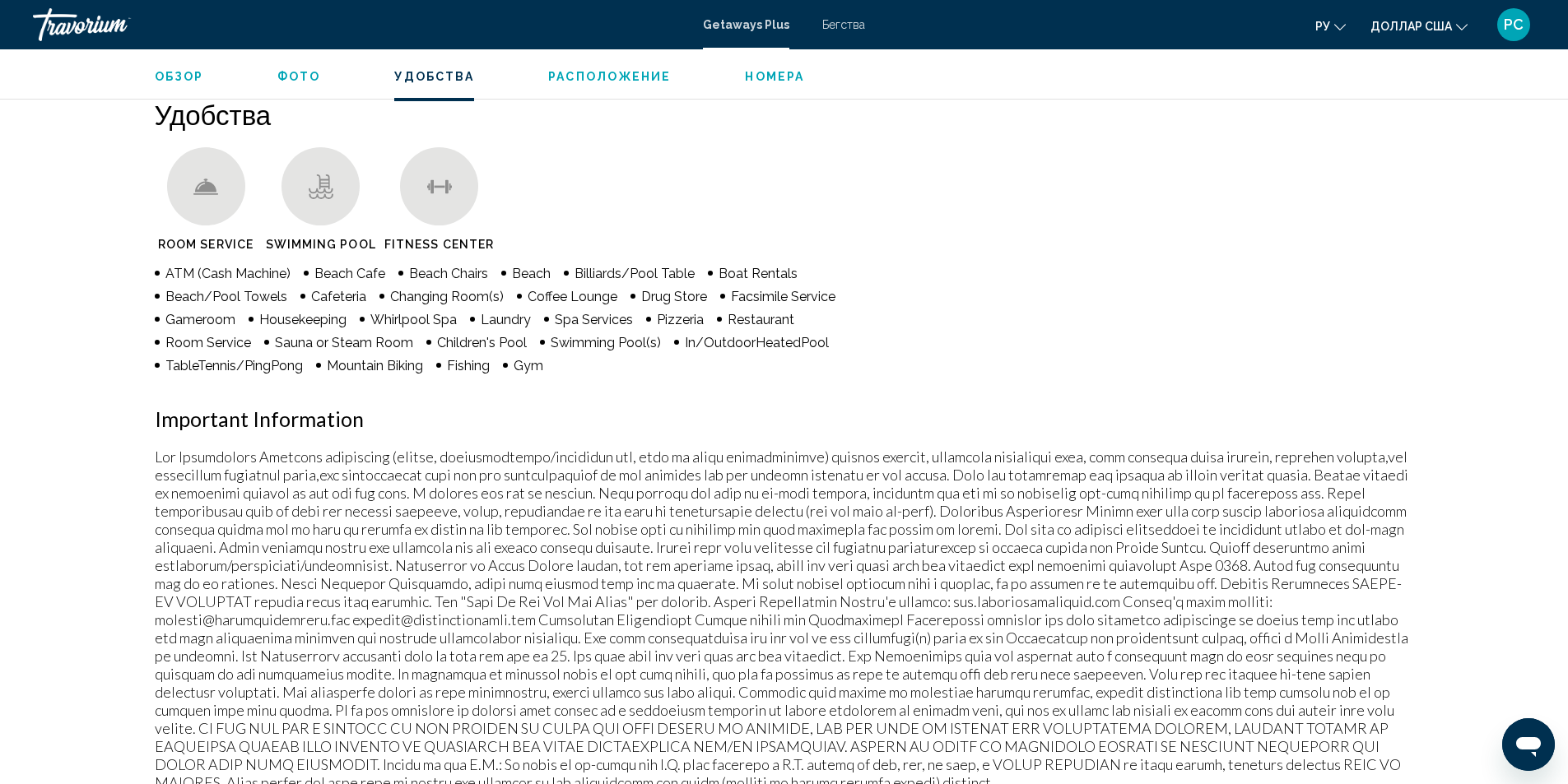
scroll to position [1254, 0]
click at [309, 82] on span "Фото" at bounding box center [298, 76] width 43 height 13
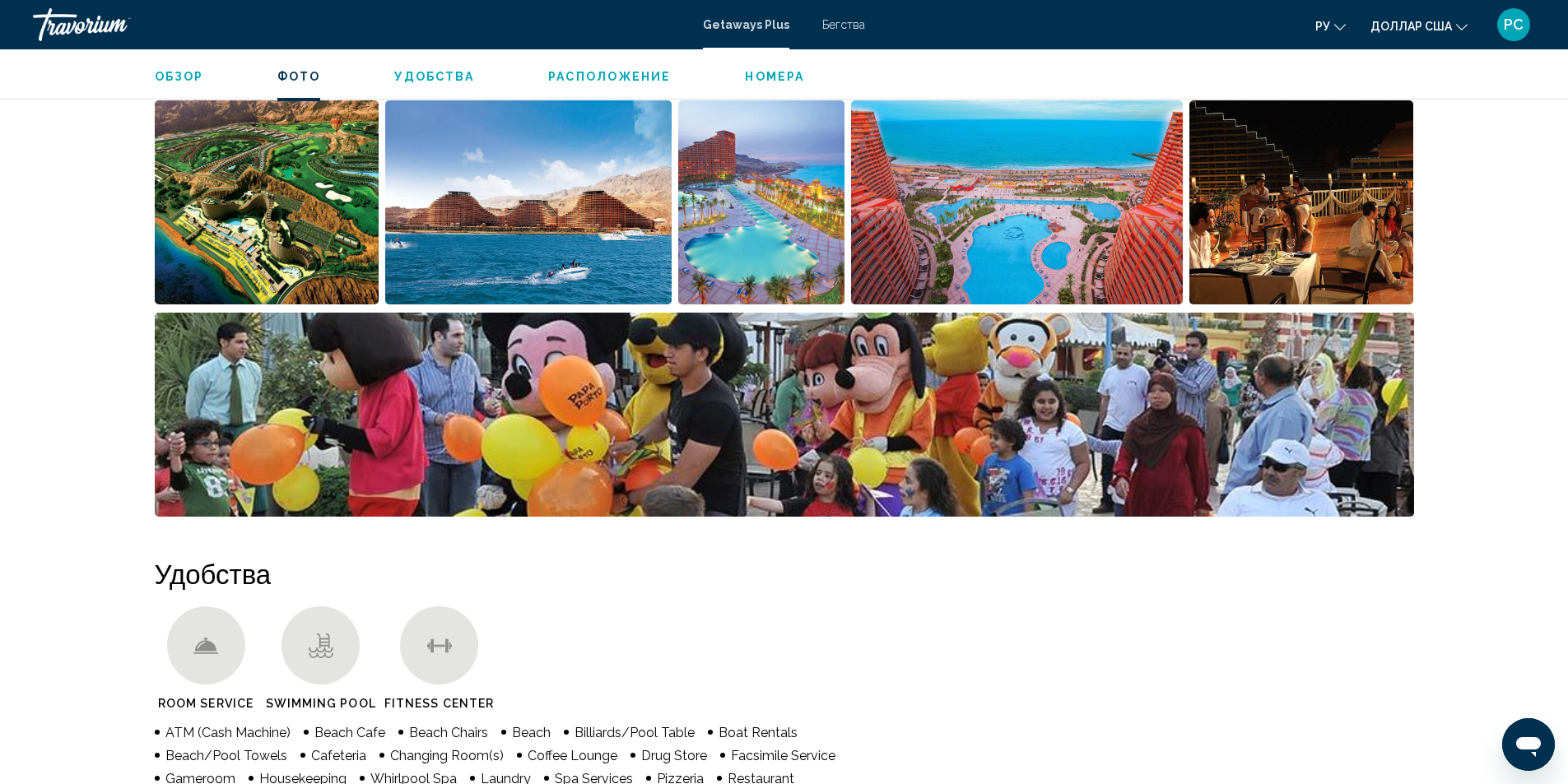
scroll to position [747, 0]
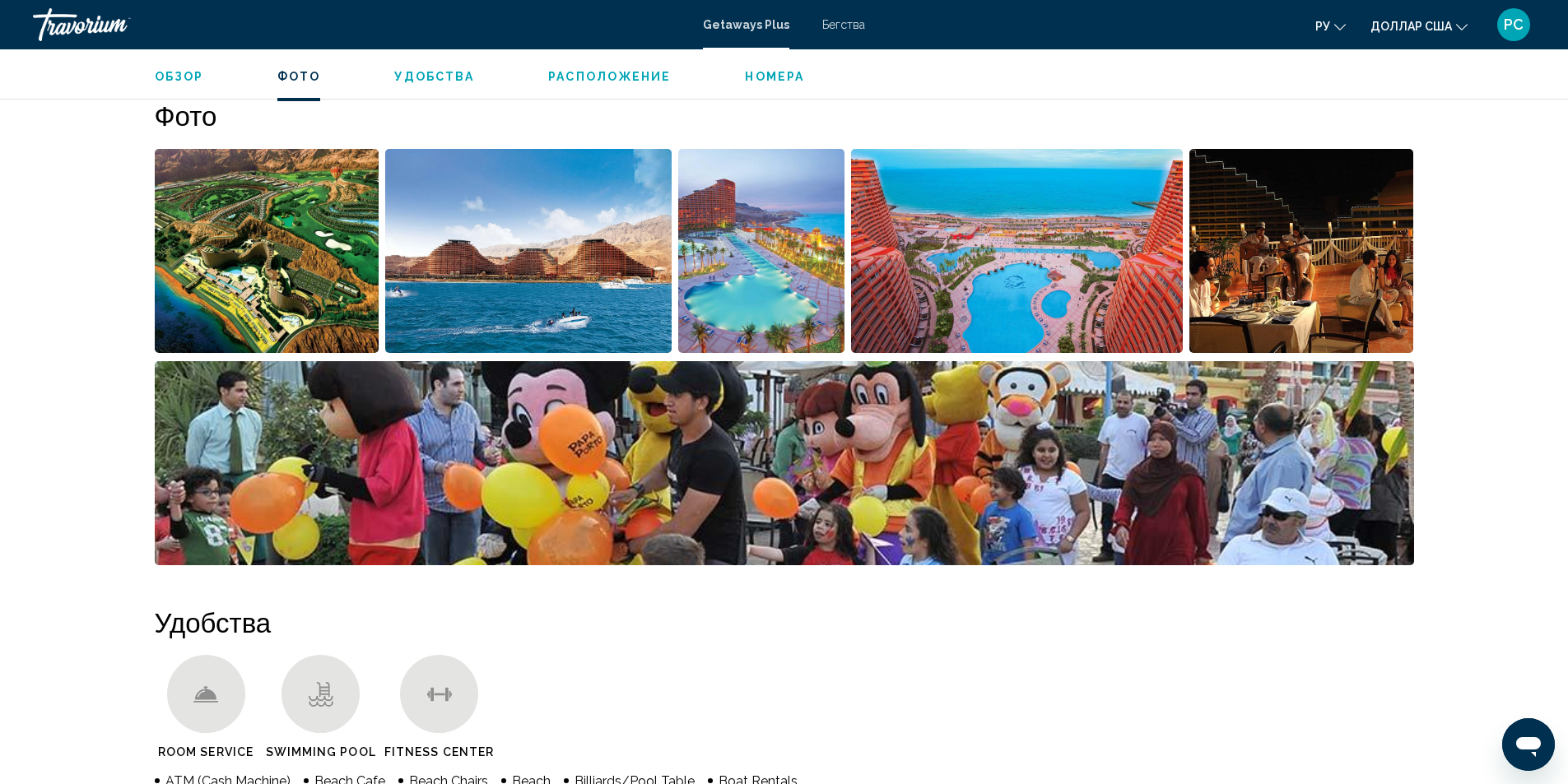
click at [268, 233] on img "Open full-screen image slider" at bounding box center [268, 251] width 225 height 204
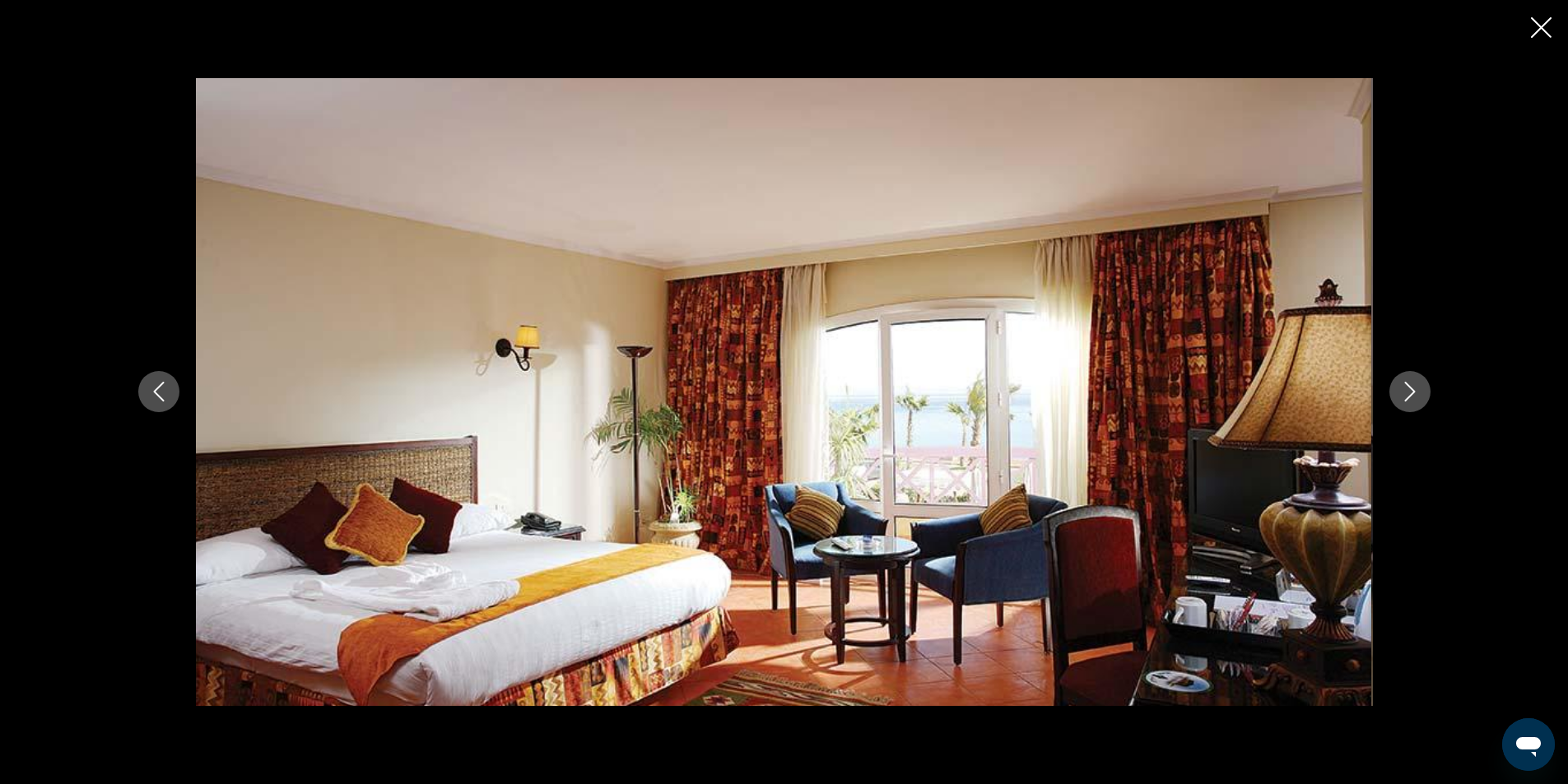
scroll to position [0, 9416]
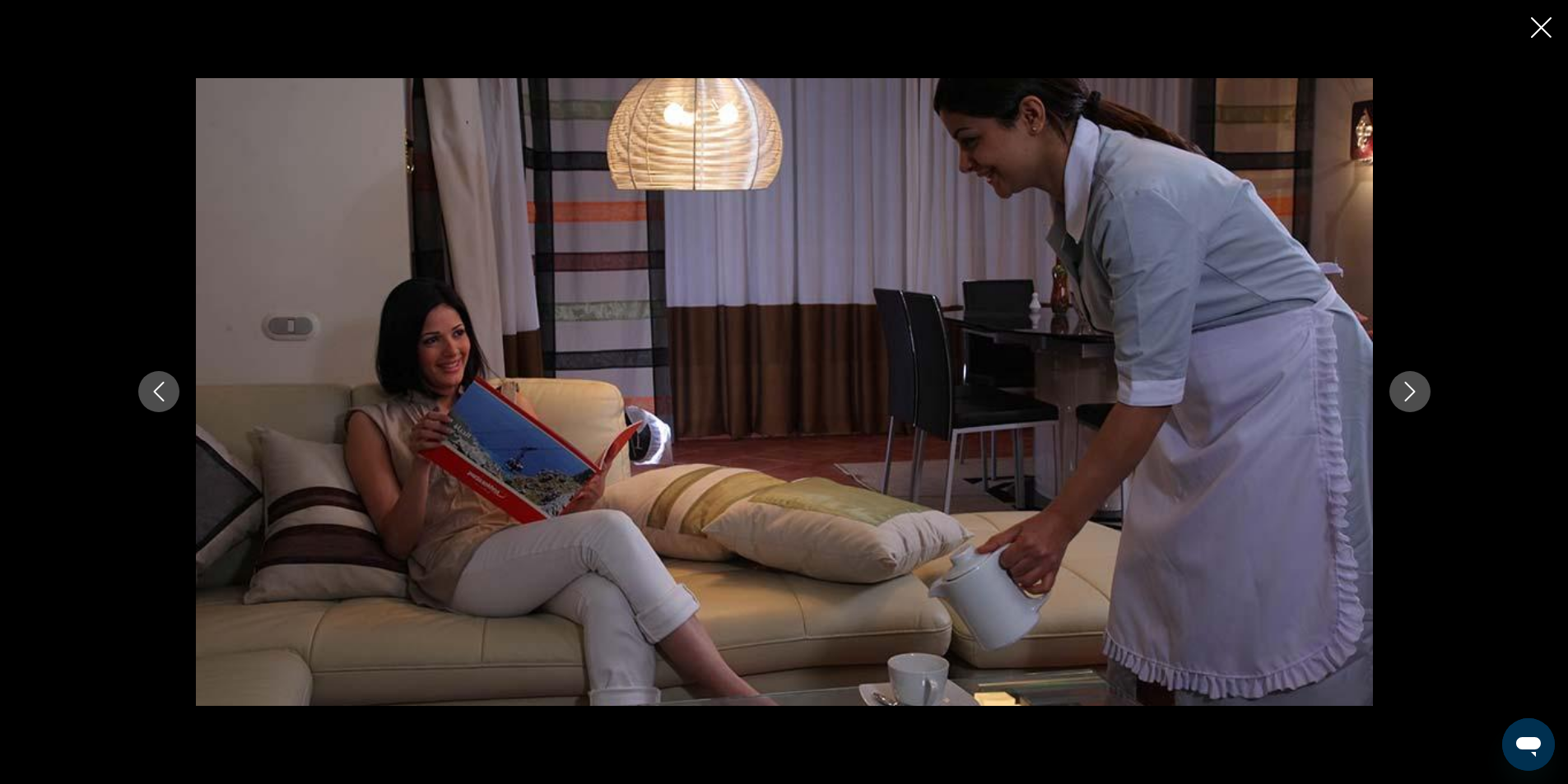
click at [1531, 30] on icon "Close slideshow" at bounding box center [1541, 28] width 21 height 21
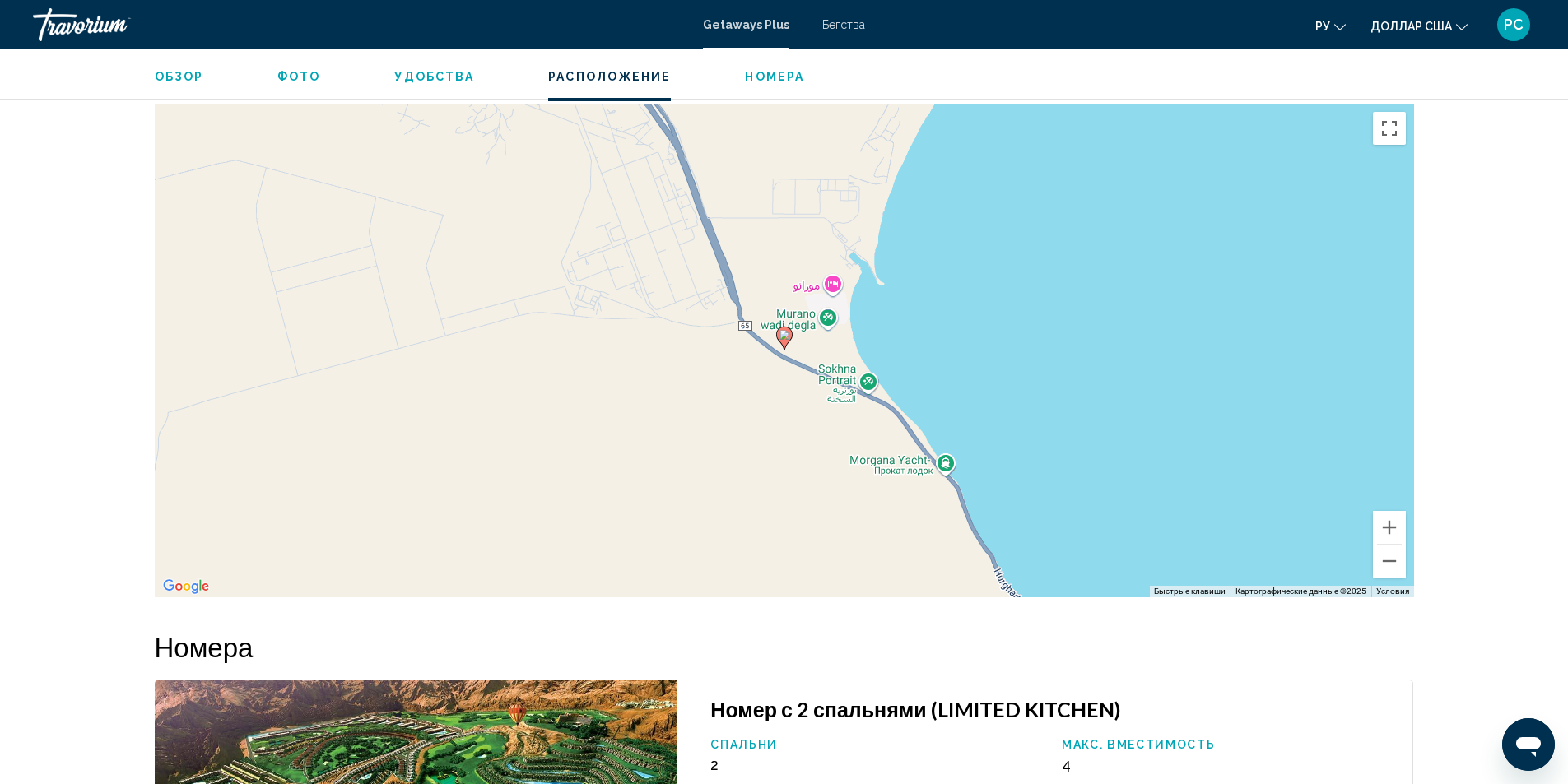
scroll to position [2386, 0]
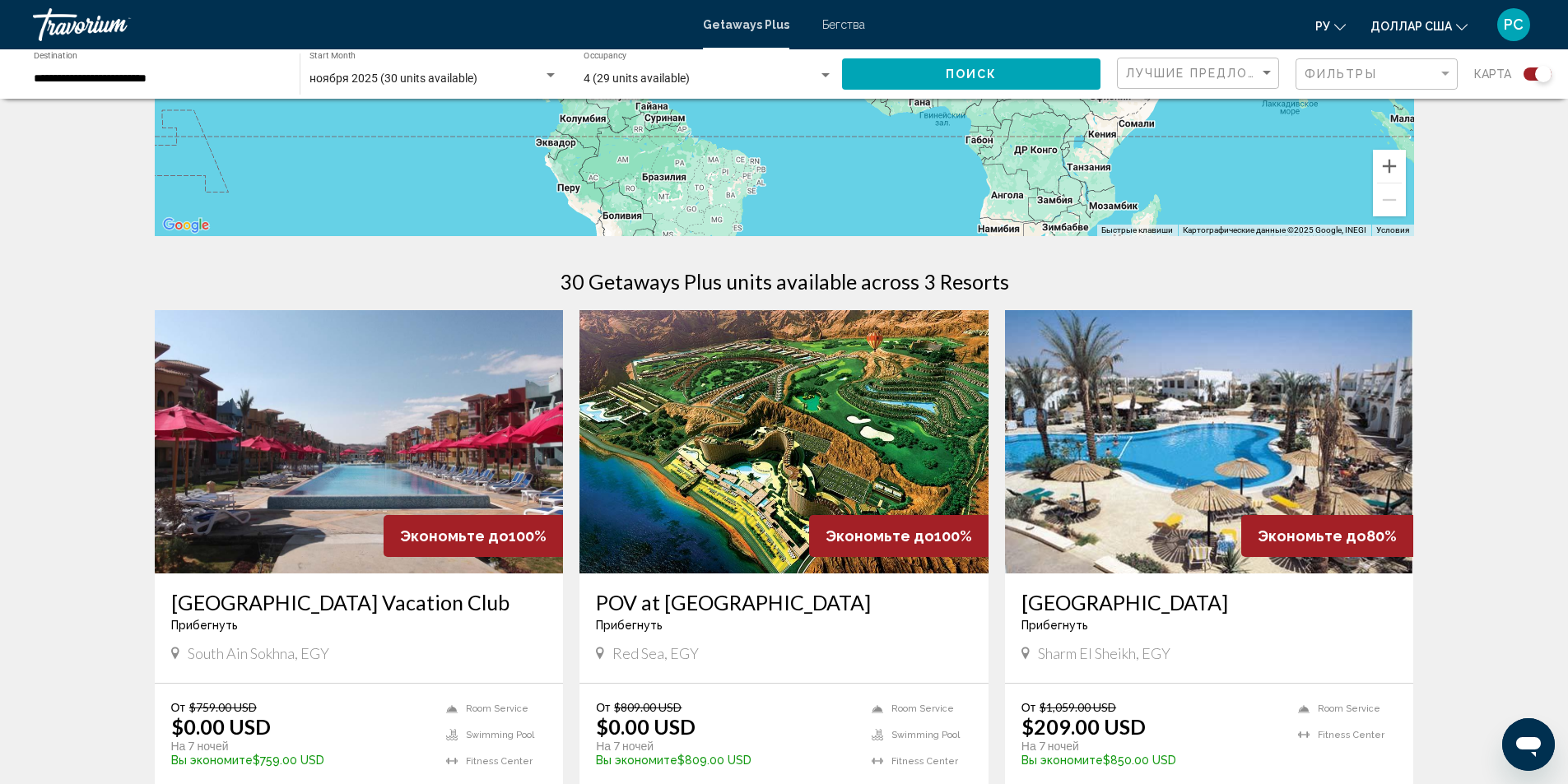
scroll to position [411, 0]
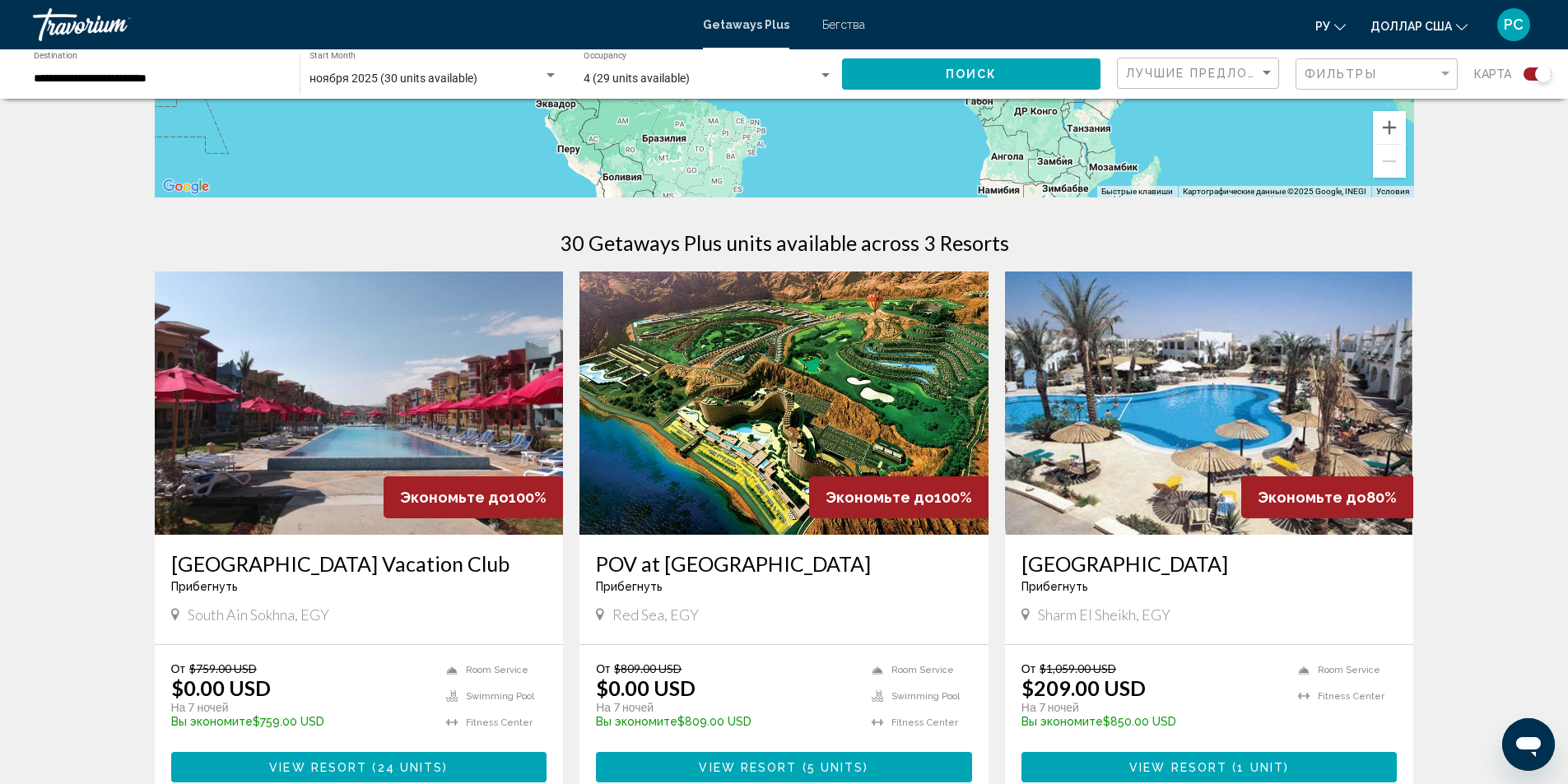
click at [822, 456] on img "Основное содержание" at bounding box center [784, 403] width 409 height 263
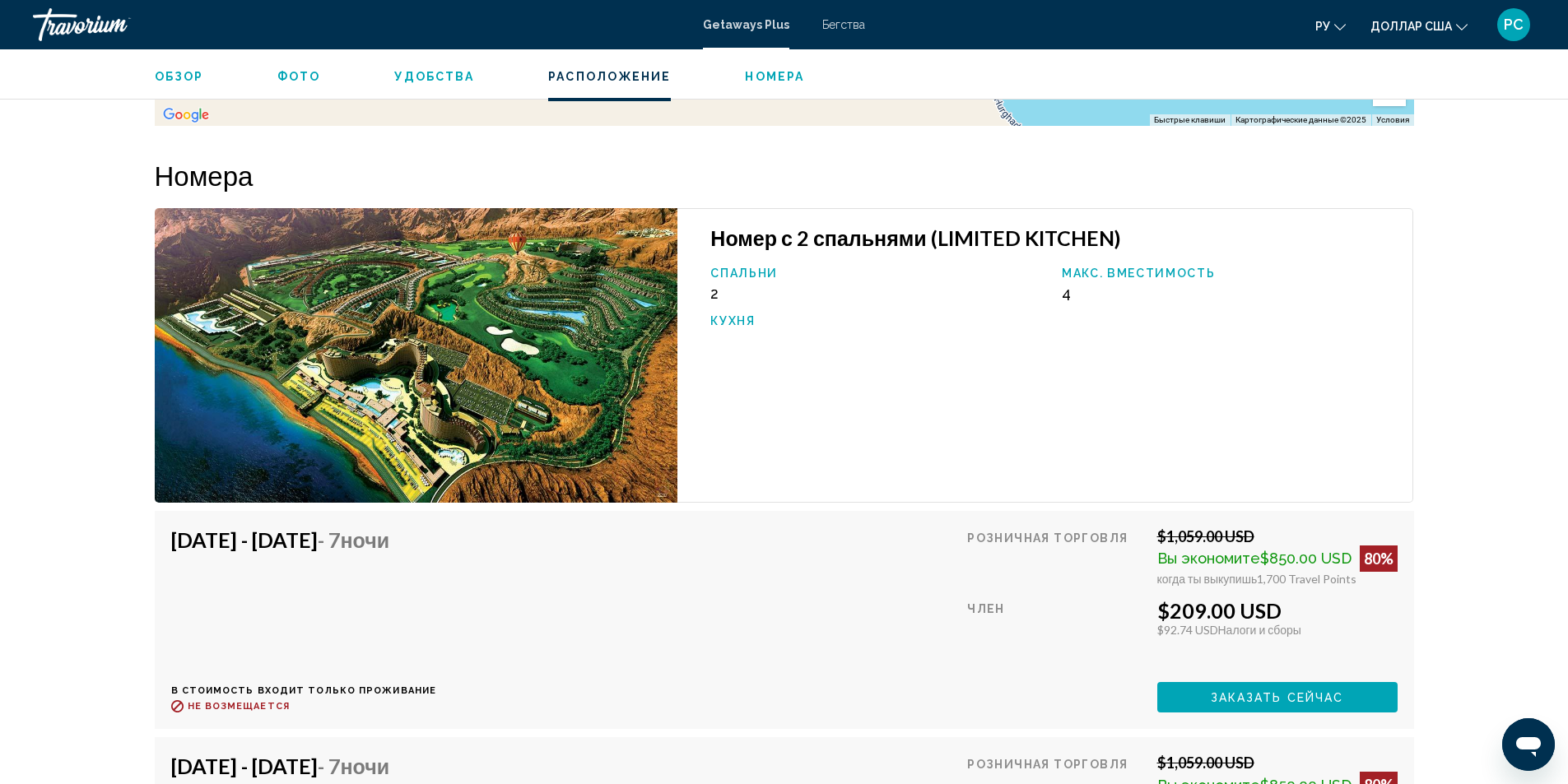
scroll to position [2294, 0]
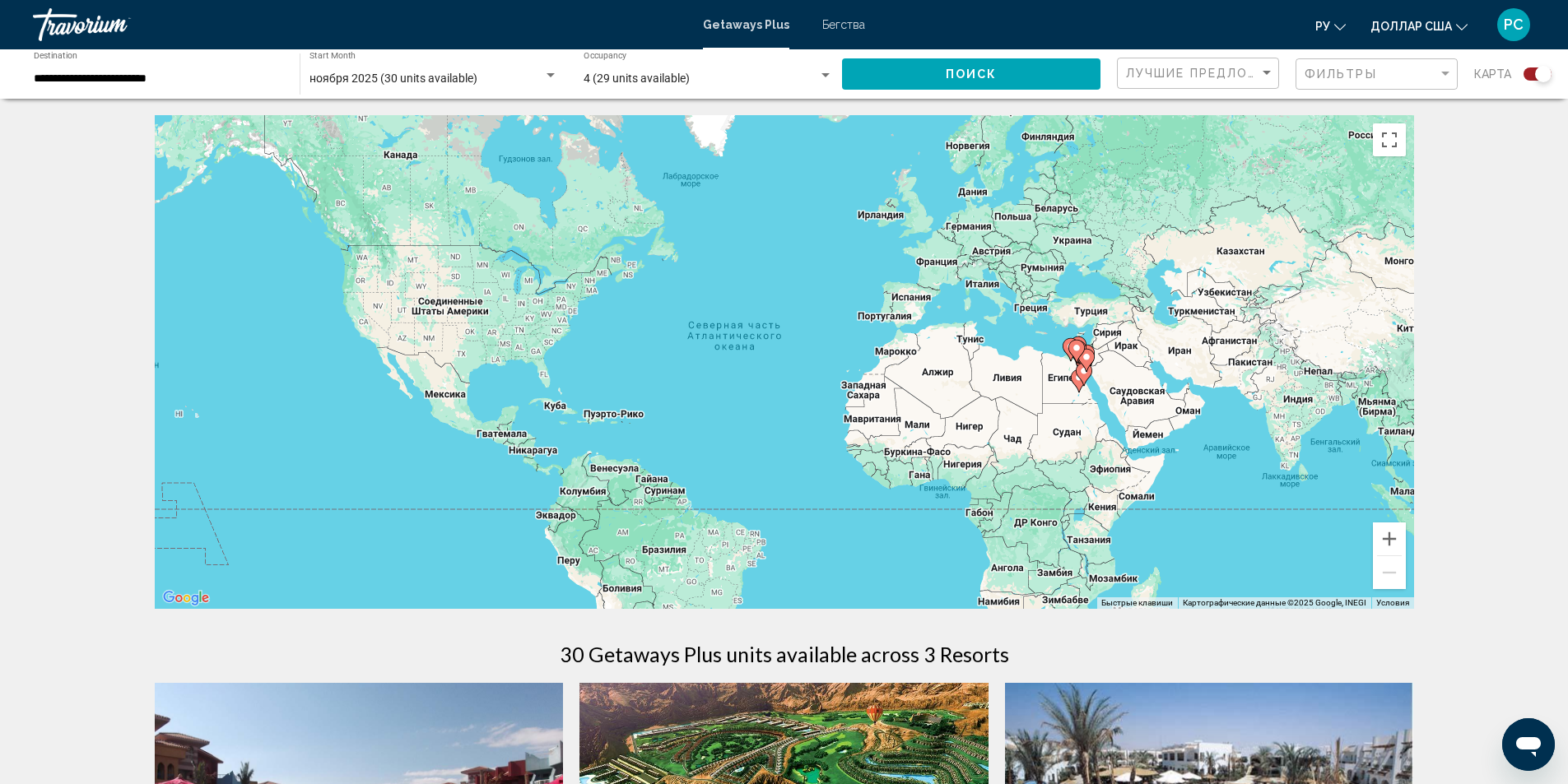
scroll to position [576, 0]
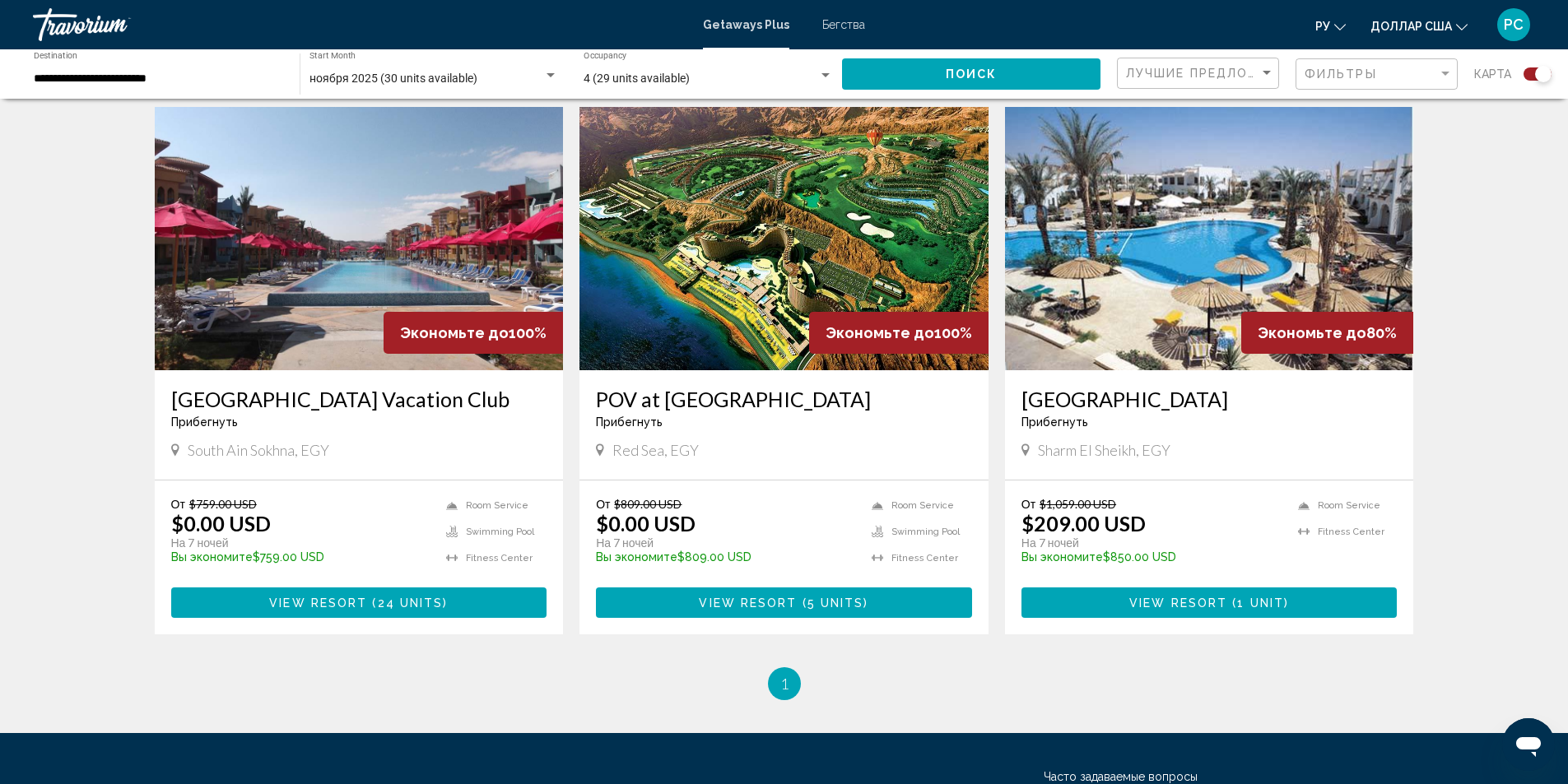
click at [403, 243] on img "Основное содержание" at bounding box center [359, 239] width 409 height 263
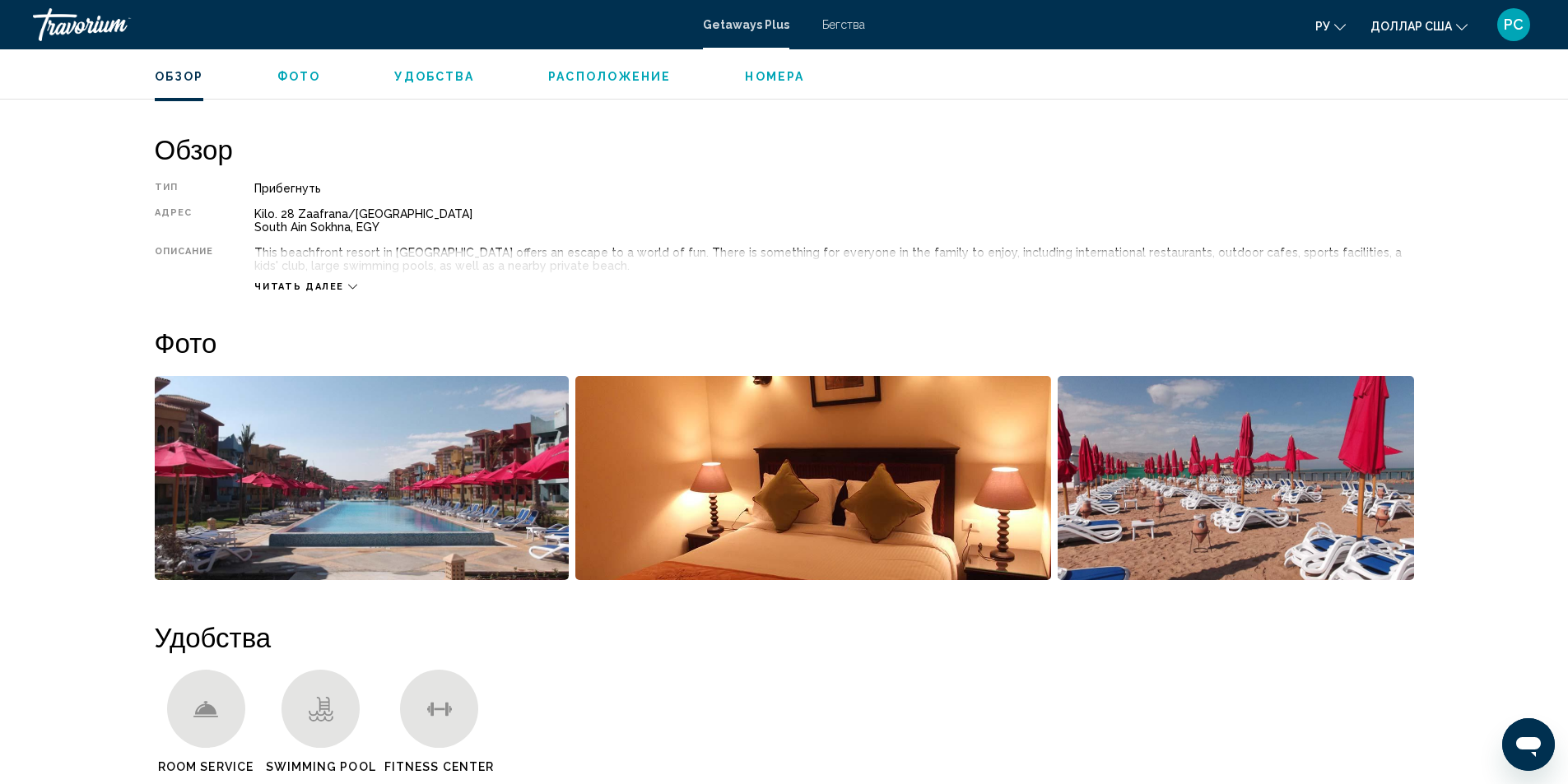
scroll to position [576, 0]
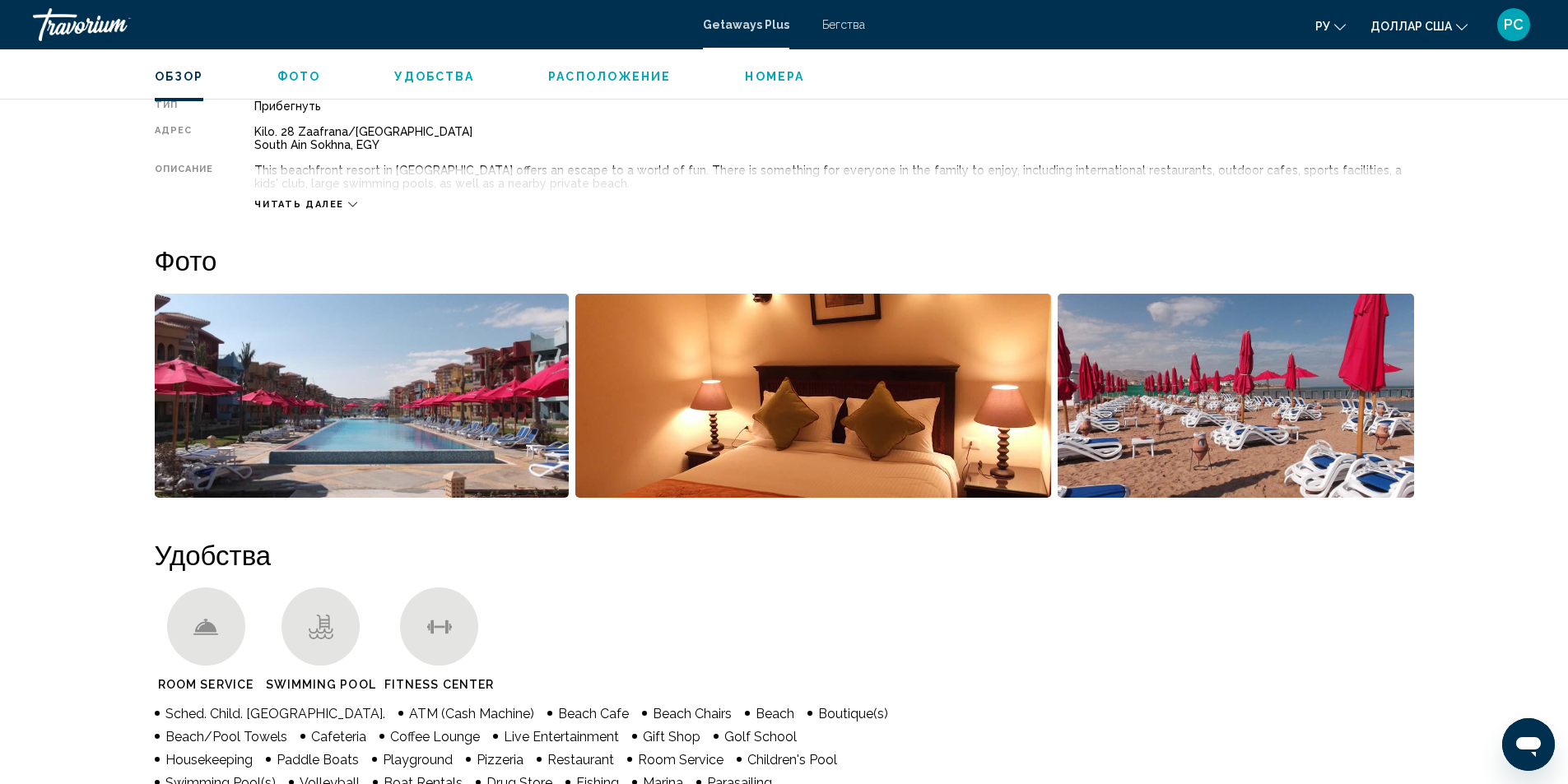
click at [384, 465] on img "Open full-screen image slider" at bounding box center [362, 395] width 414 height 204
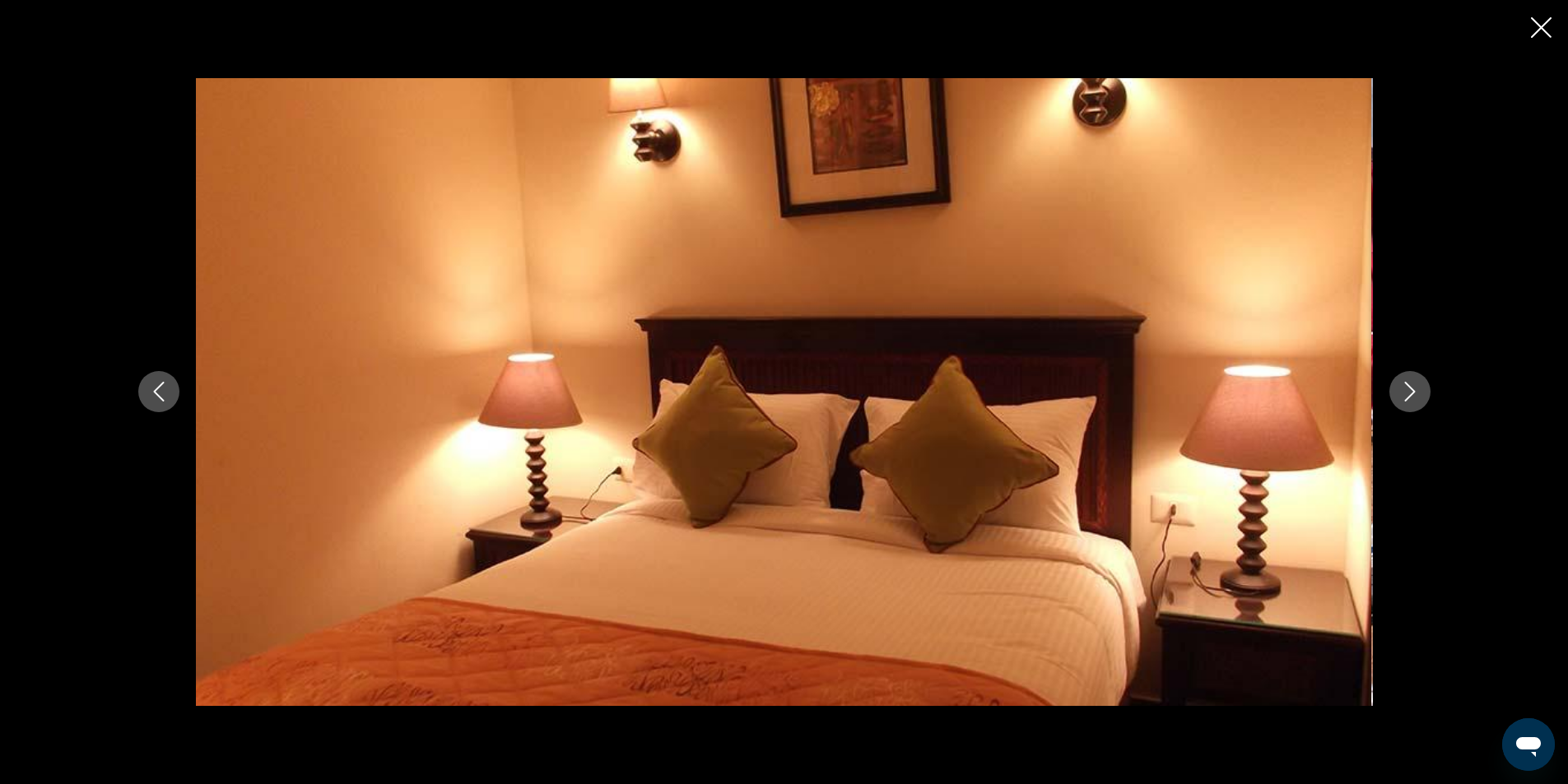
scroll to position [0, 2354]
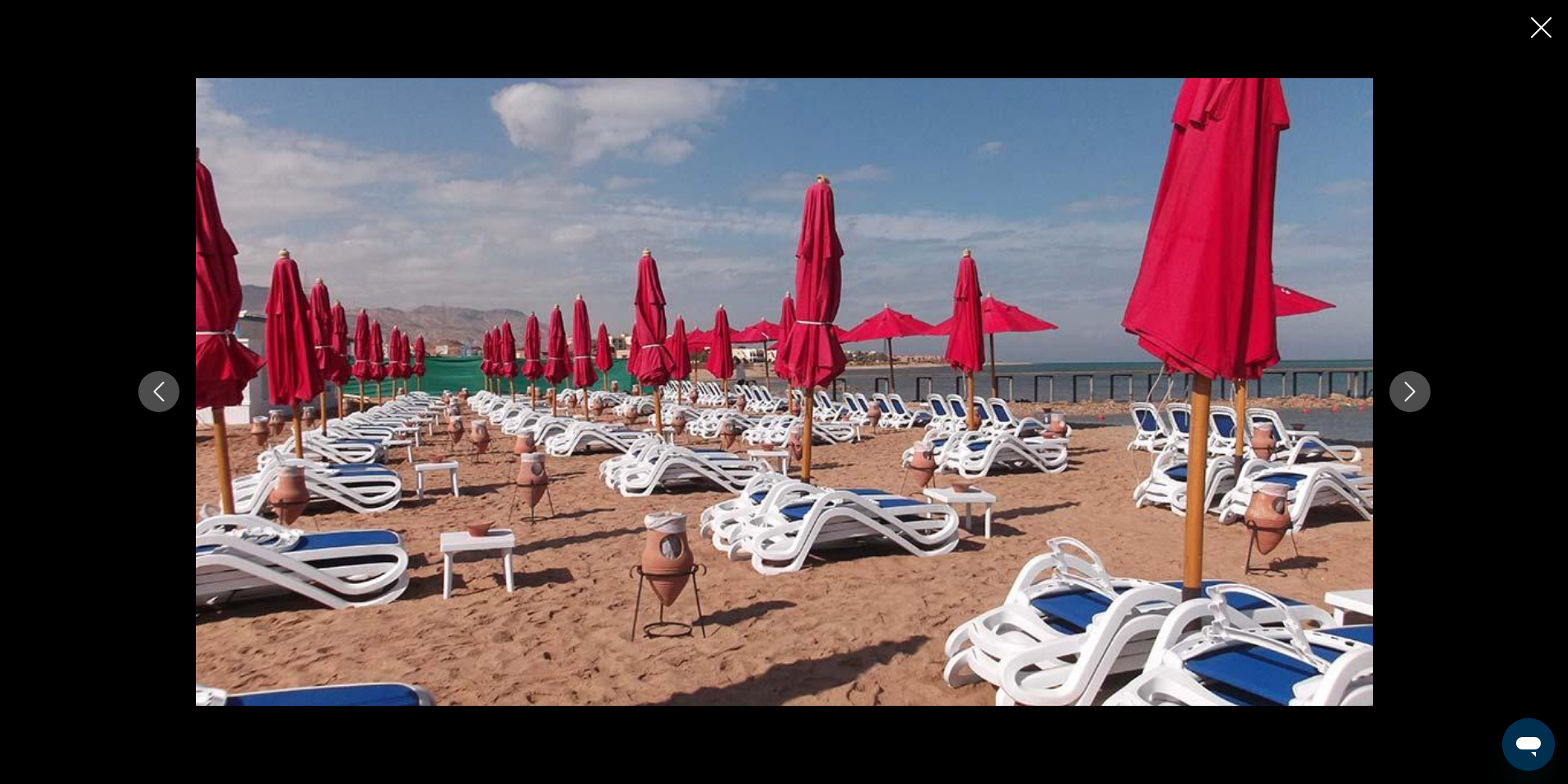
click at [1537, 35] on icon "Close slideshow" at bounding box center [1541, 28] width 21 height 21
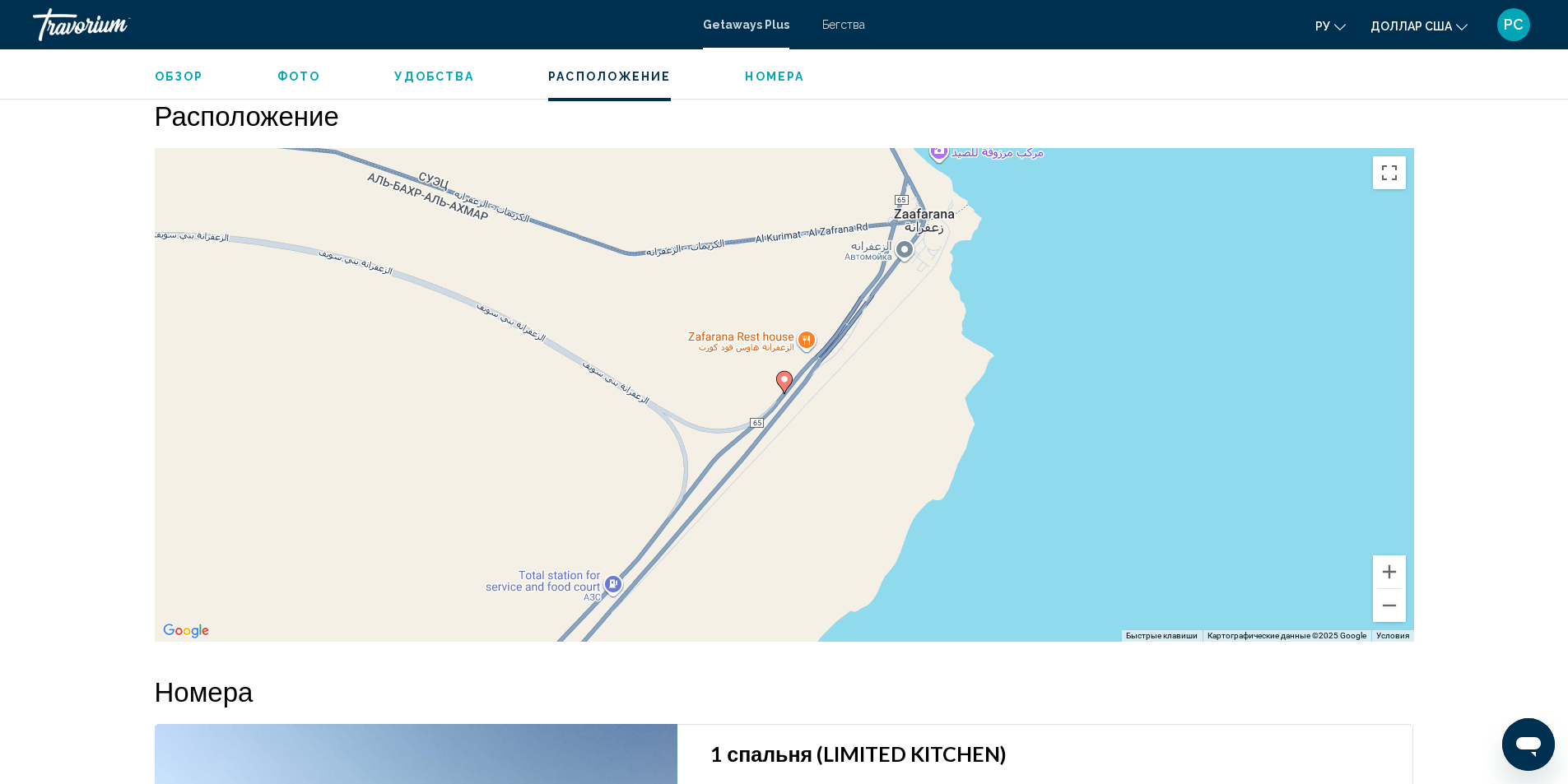
scroll to position [1646, 0]
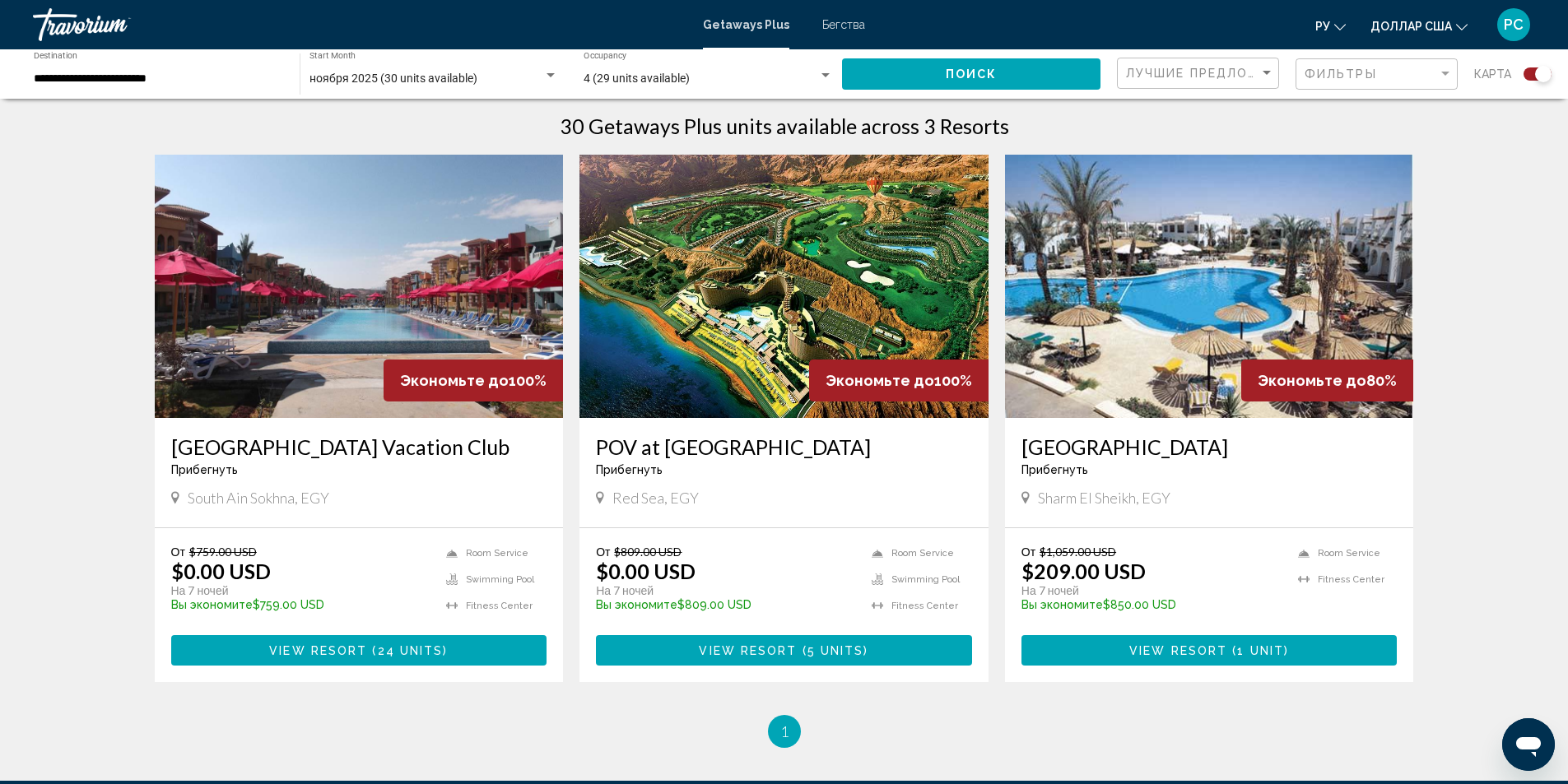
scroll to position [576, 0]
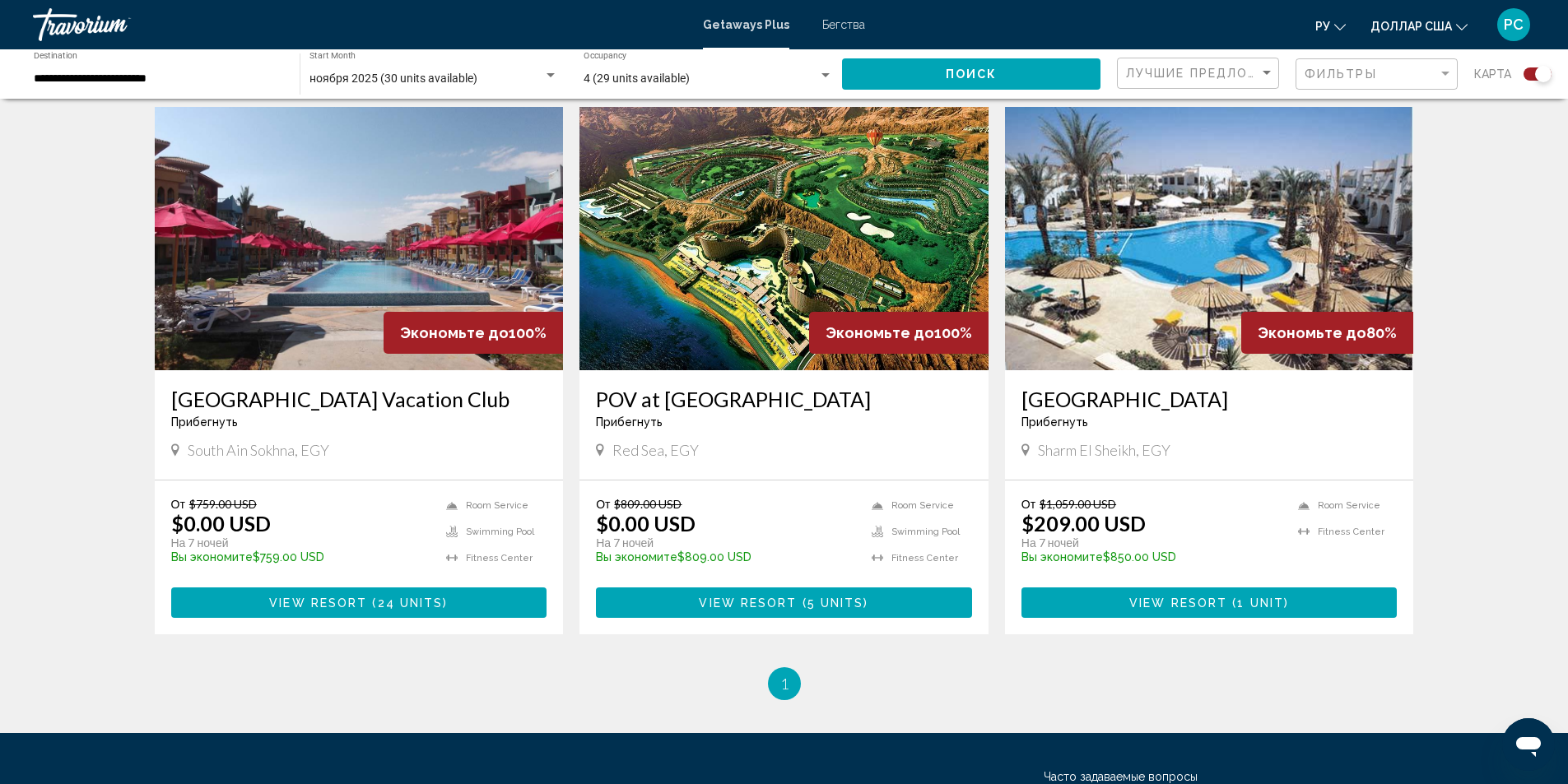
click at [1119, 342] on img "Основное содержание" at bounding box center [1209, 239] width 409 height 263
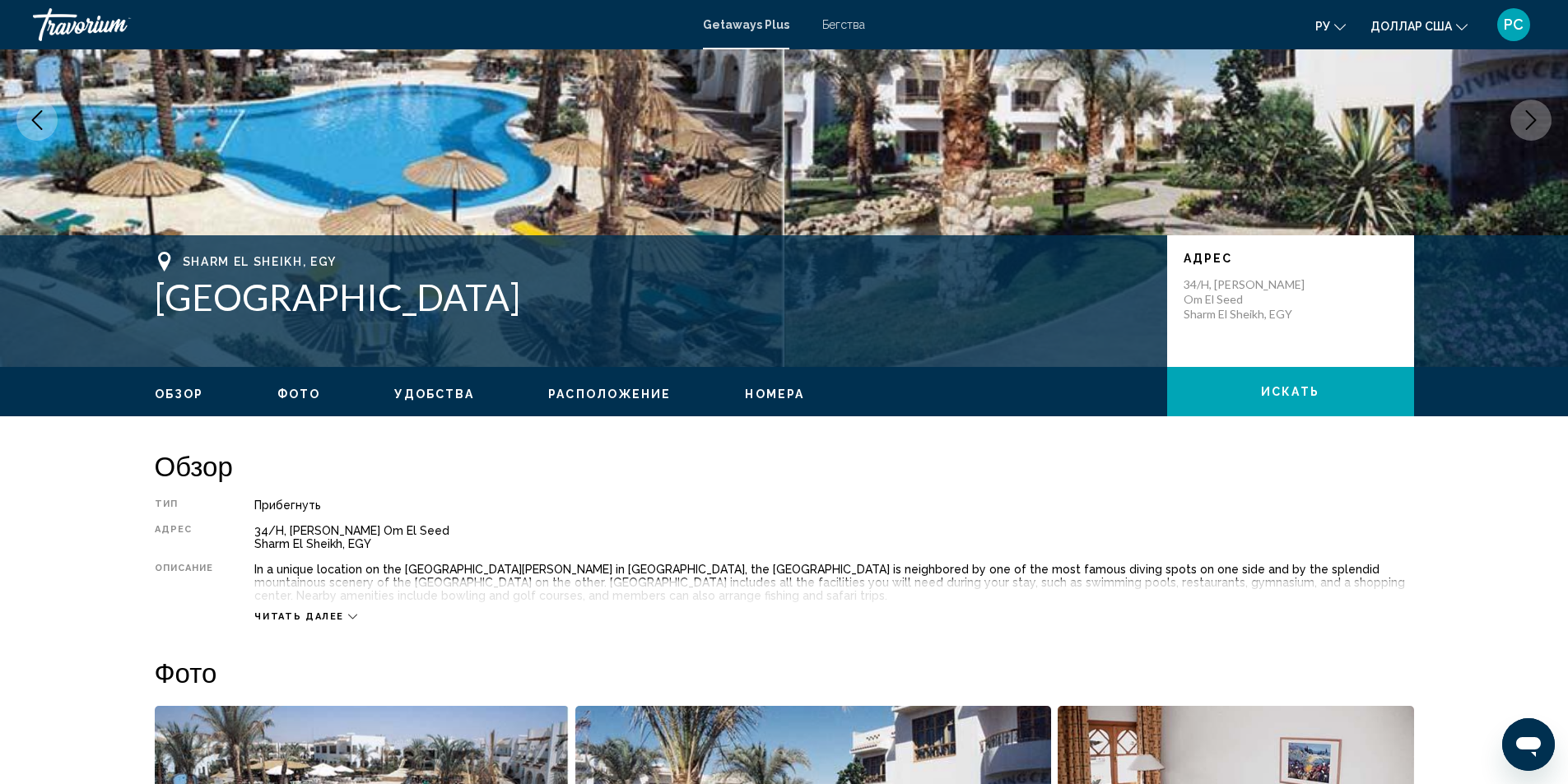
scroll to position [247, 0]
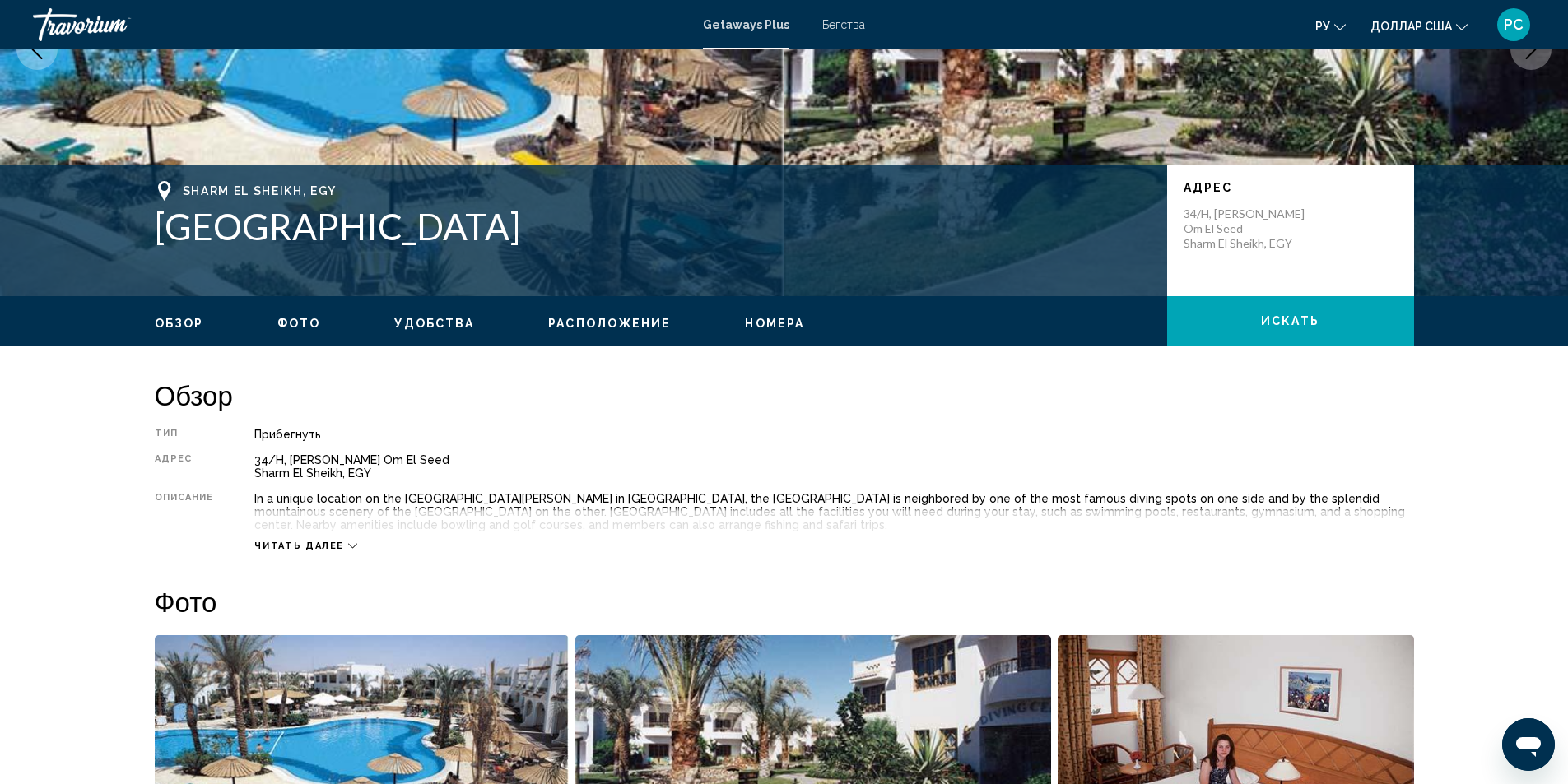
click at [337, 551] on button "Читать далее" at bounding box center [306, 545] width 103 height 12
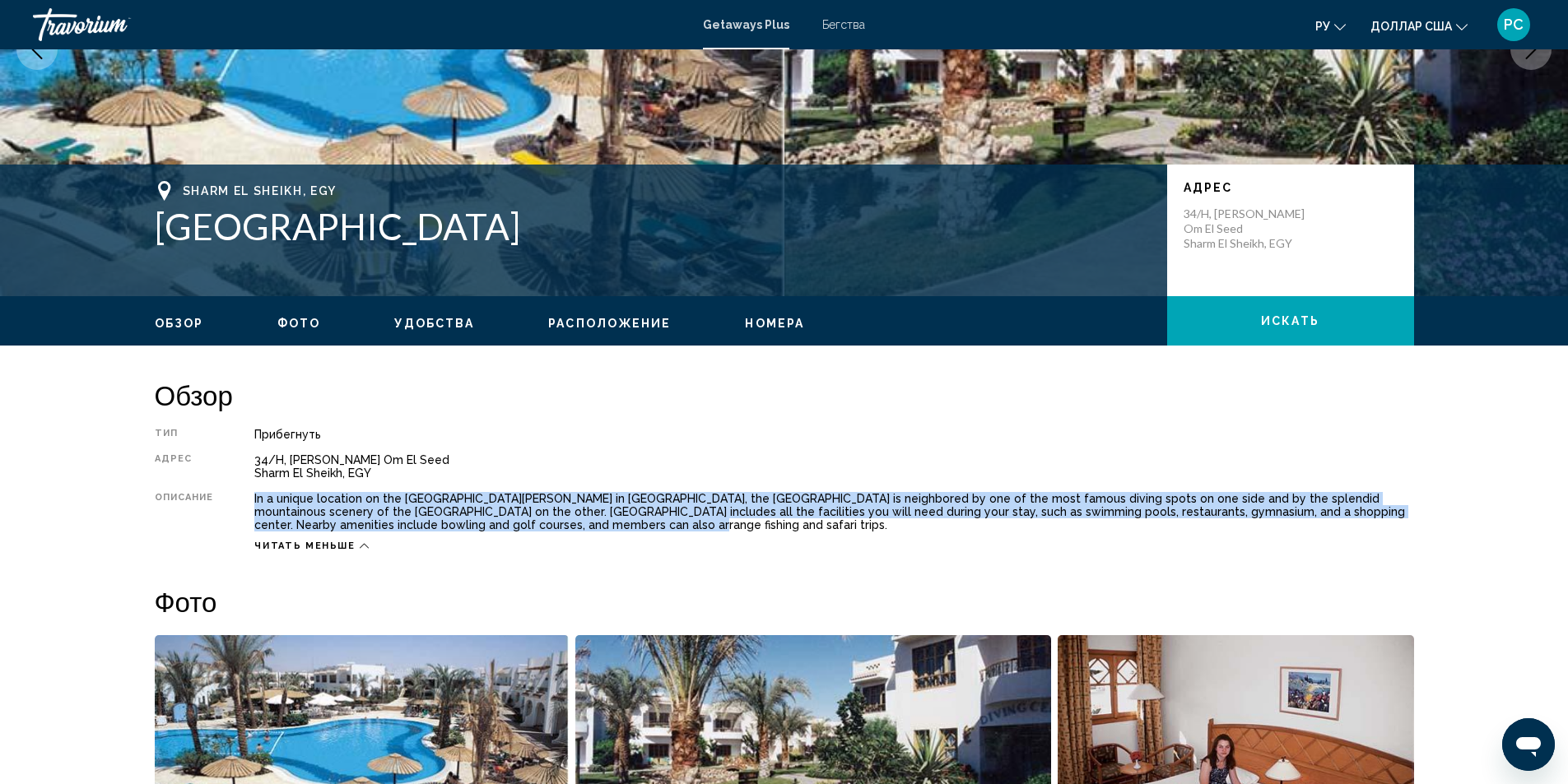
drag, startPoint x: 254, startPoint y: 500, endPoint x: 469, endPoint y: 526, distance: 216.6
click at [469, 526] on div "Тип Прибегнуть Все включено Нет «все включено» Адрес 34/H, Cliff Om El Seed [GE…" at bounding box center [784, 490] width 1259 height 125
copy div "In a unique location on the [GEOGRAPHIC_DATA][PERSON_NAME] in [GEOGRAPHIC_DATA]…"
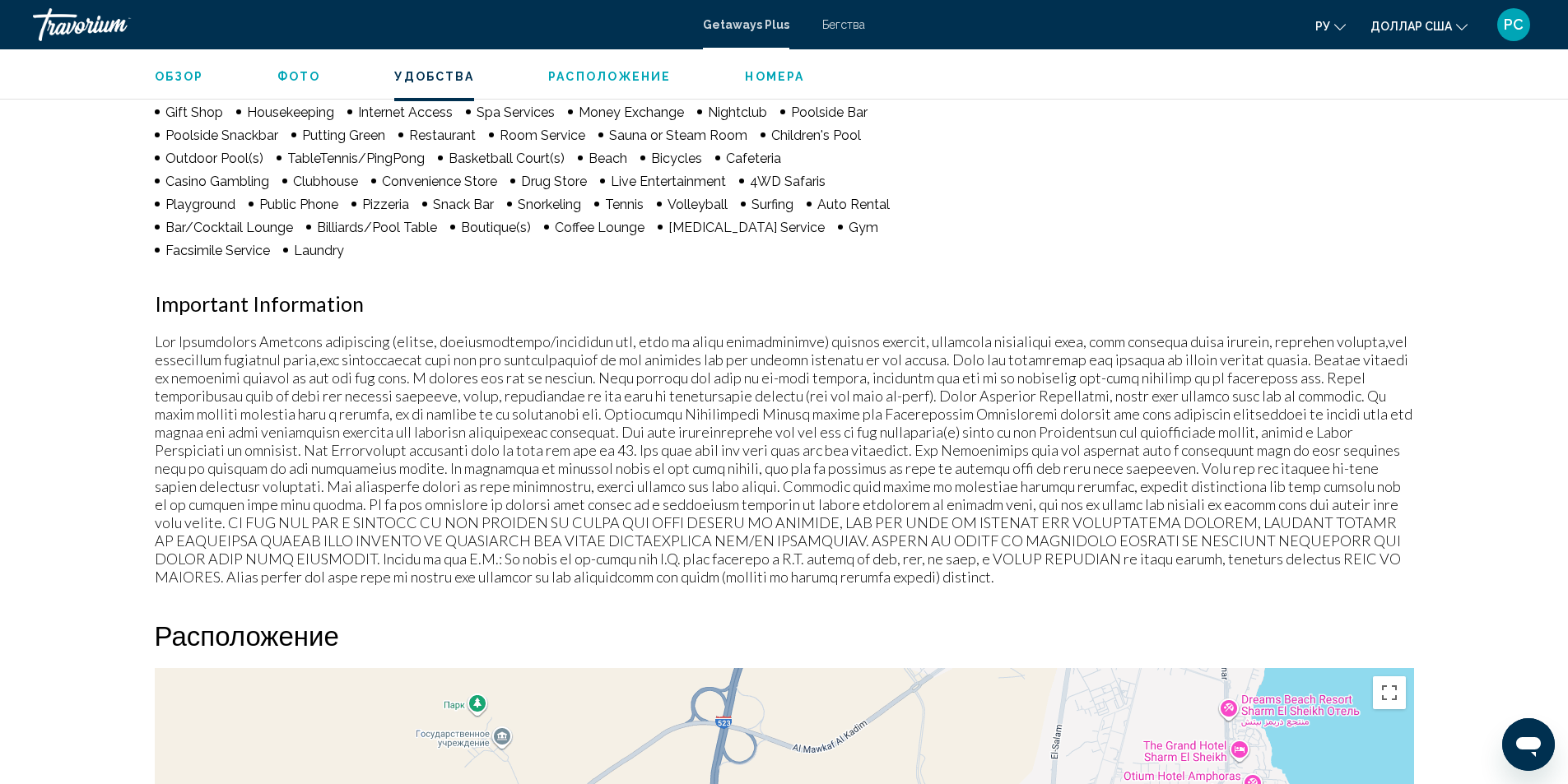
scroll to position [1233, 0]
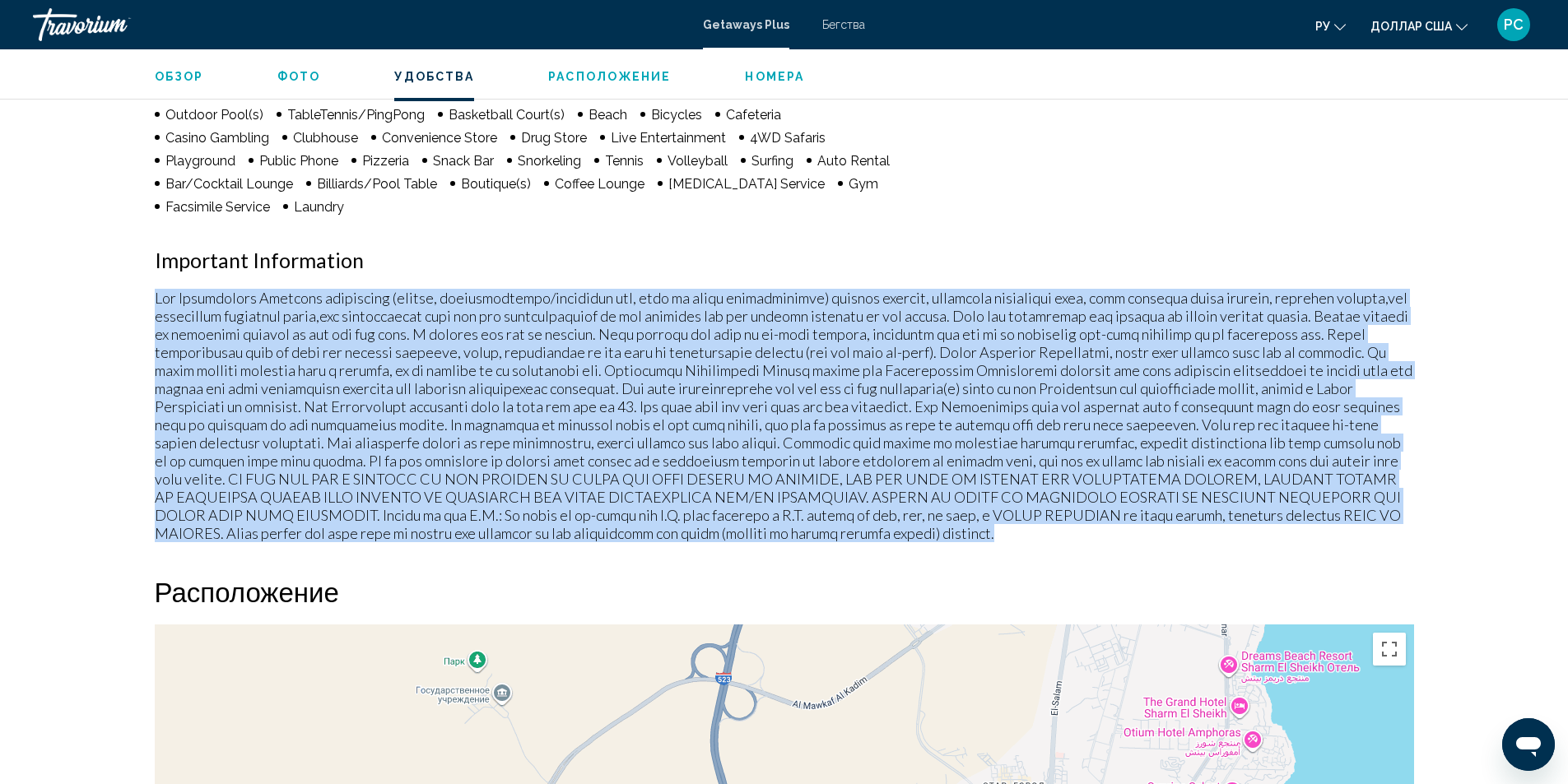
drag, startPoint x: 155, startPoint y: 274, endPoint x: 702, endPoint y: 506, distance: 594.2
click at [696, 510] on p "Основное содержание" at bounding box center [784, 415] width 1259 height 253
copy p "Fee Advisements Required surcharges (energy, accommodations/occupancy tax, fees…"
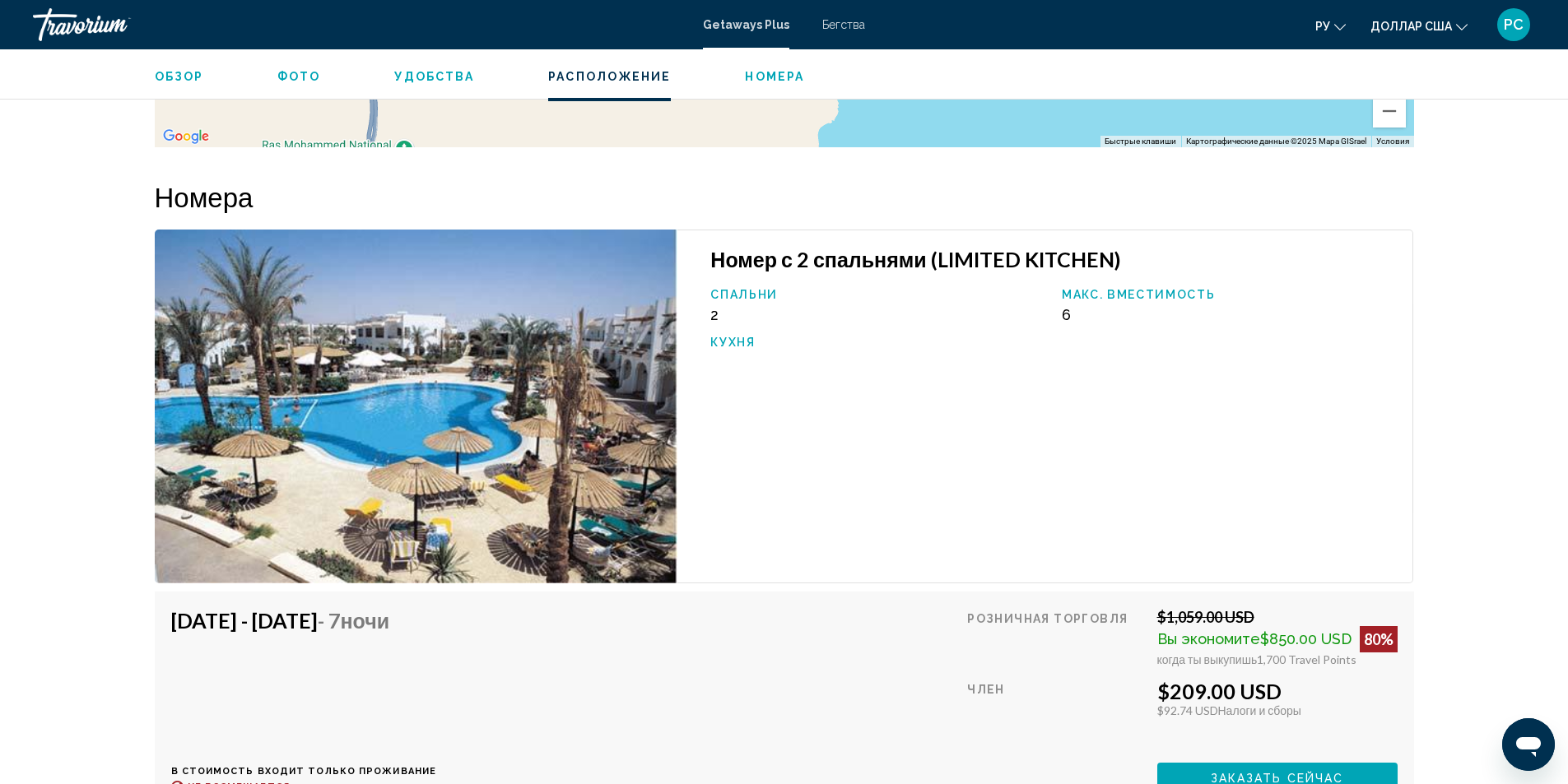
scroll to position [2157, 0]
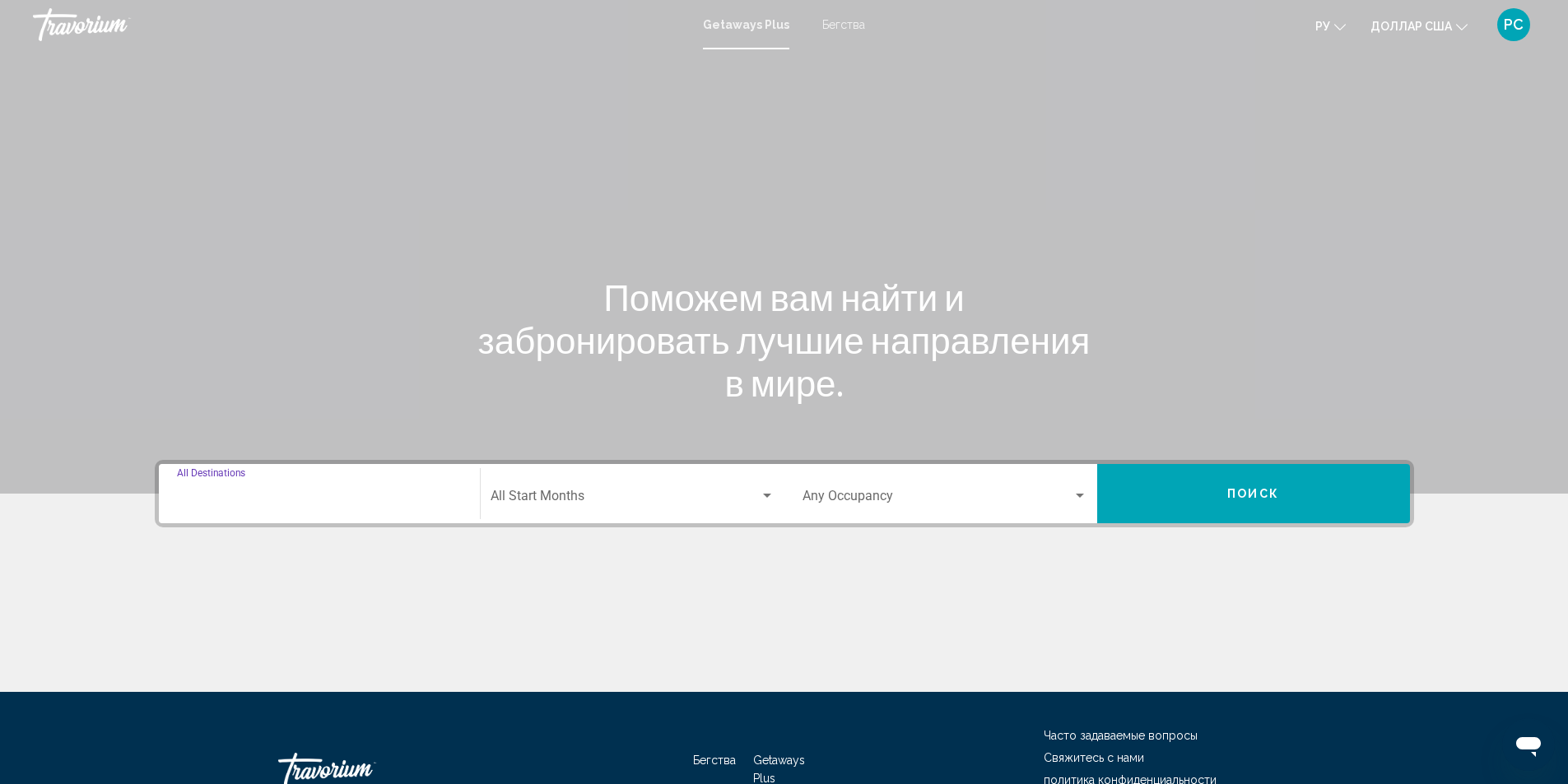
click at [273, 497] on input "Destination All Destinations" at bounding box center [319, 499] width 285 height 15
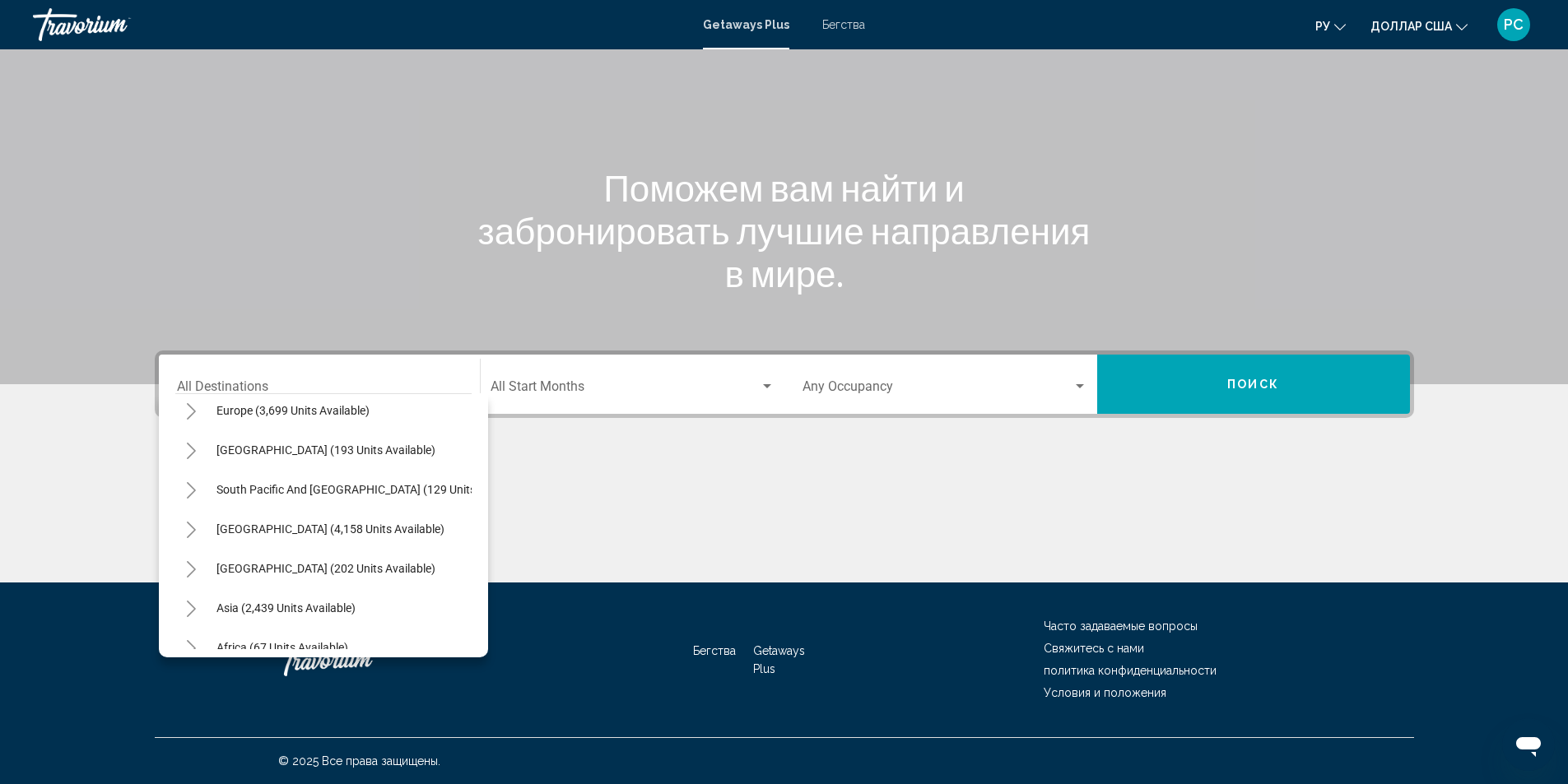
scroll to position [279, 0]
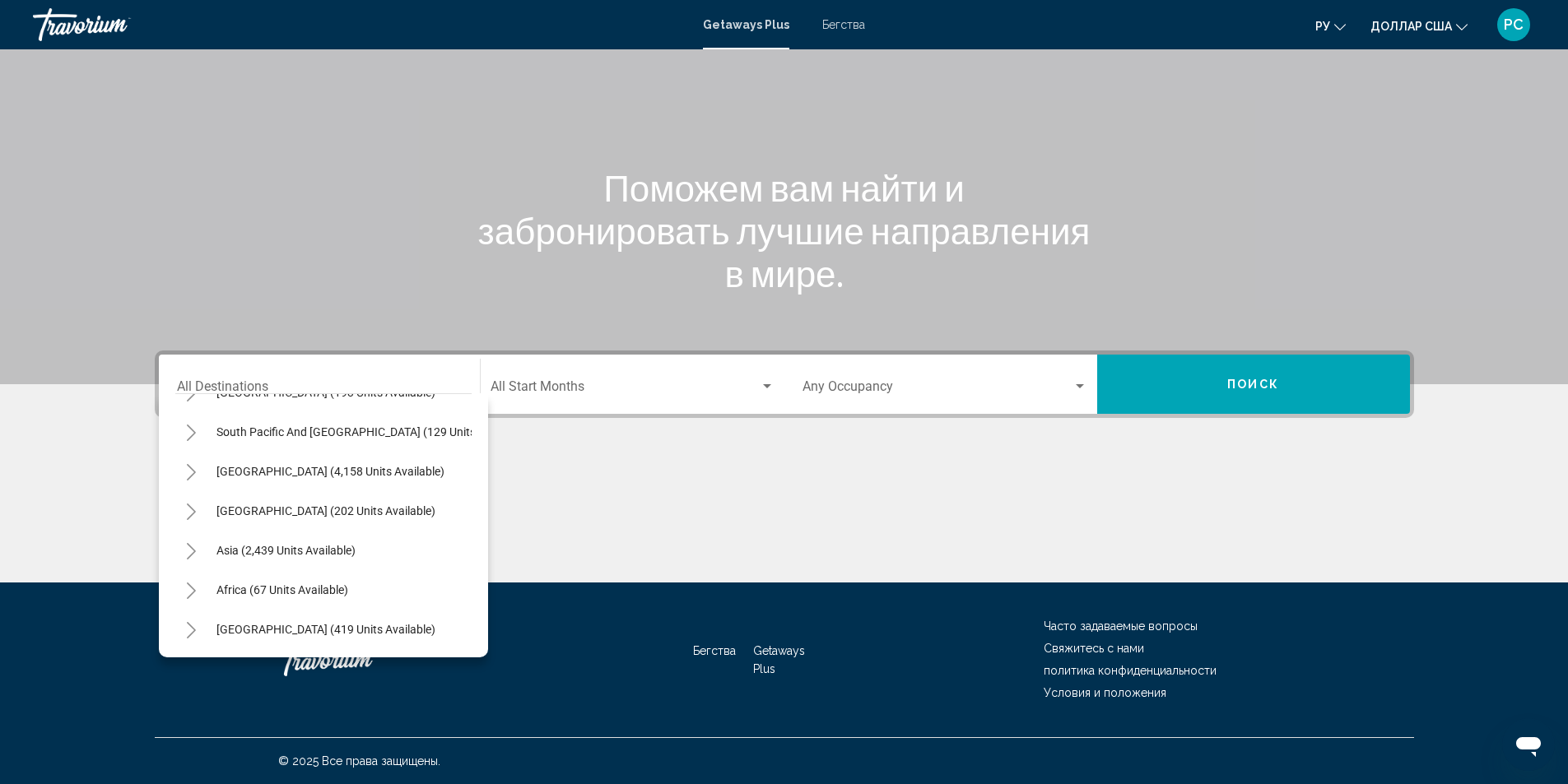
click at [192, 622] on icon "Toggle Middle East (419 units available)" at bounding box center [191, 630] width 9 height 17
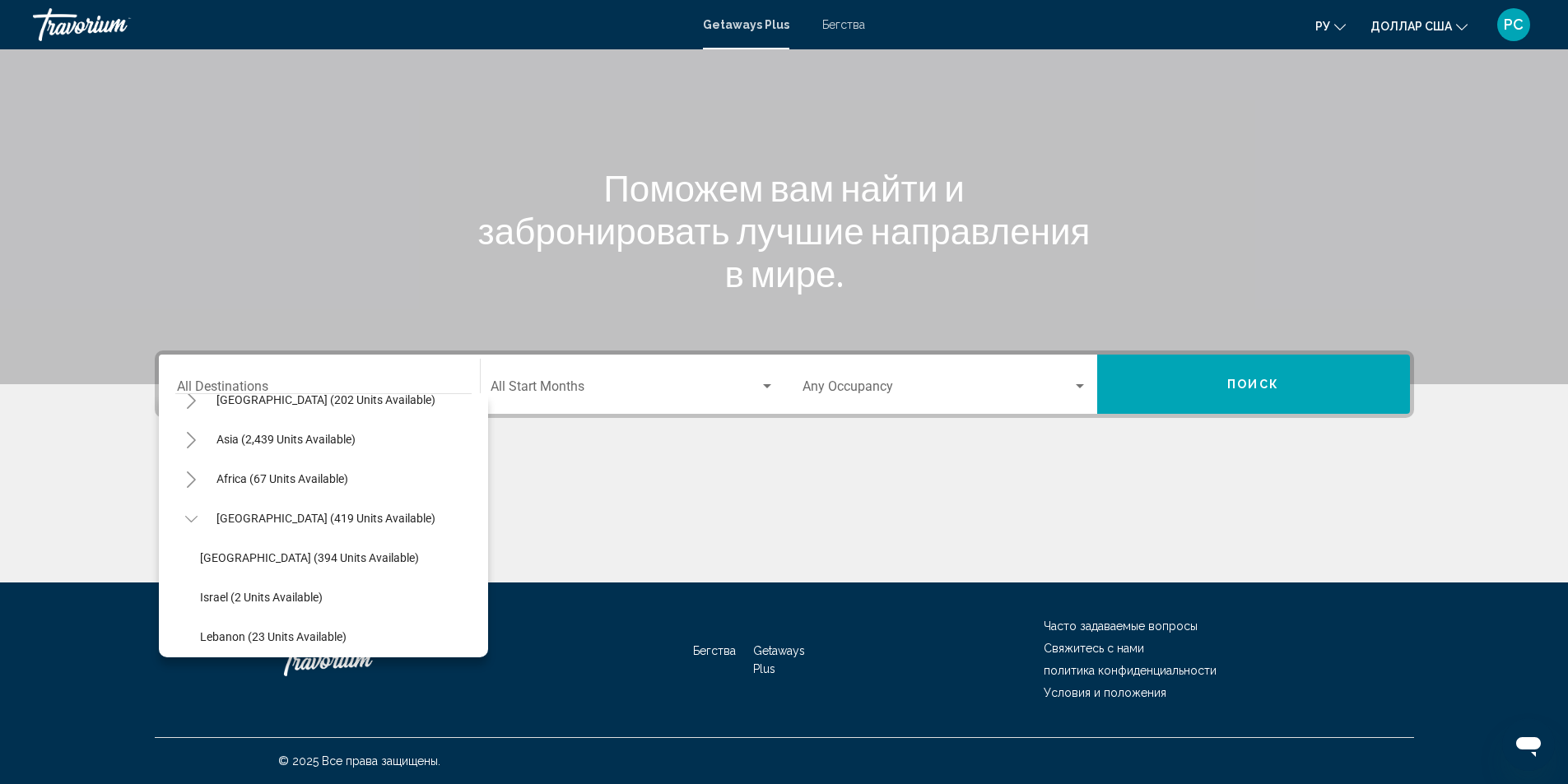
scroll to position [397, 0]
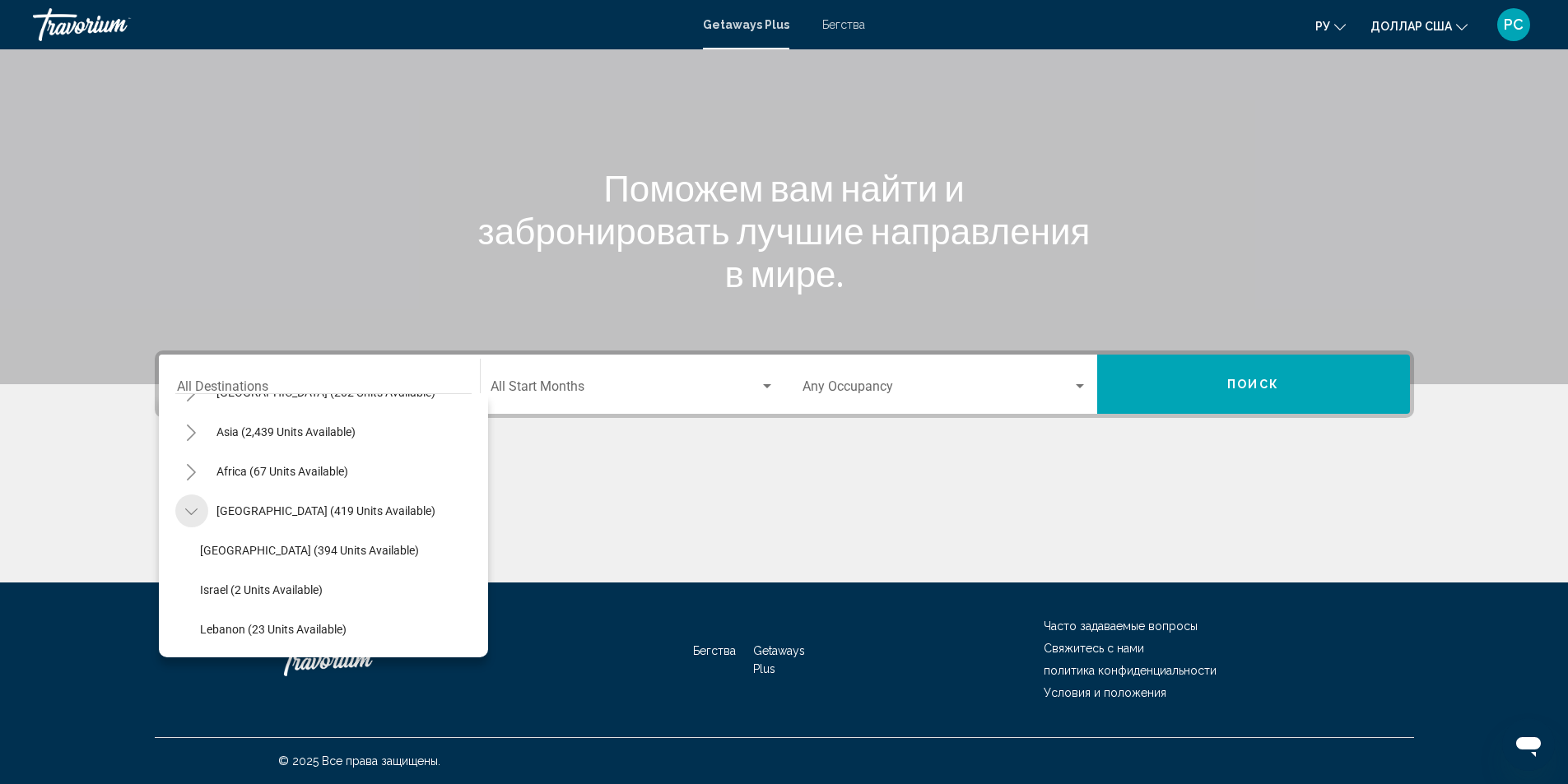
click at [188, 504] on icon "Toggle Middle East (419 units available)" at bounding box center [191, 511] width 12 height 17
click at [185, 544] on icon "Toggle Asia (2,439 units available)" at bounding box center [191, 551] width 12 height 17
click at [191, 552] on icon "Toggle Asia (2,439 units available)" at bounding box center [191, 555] width 12 height 17
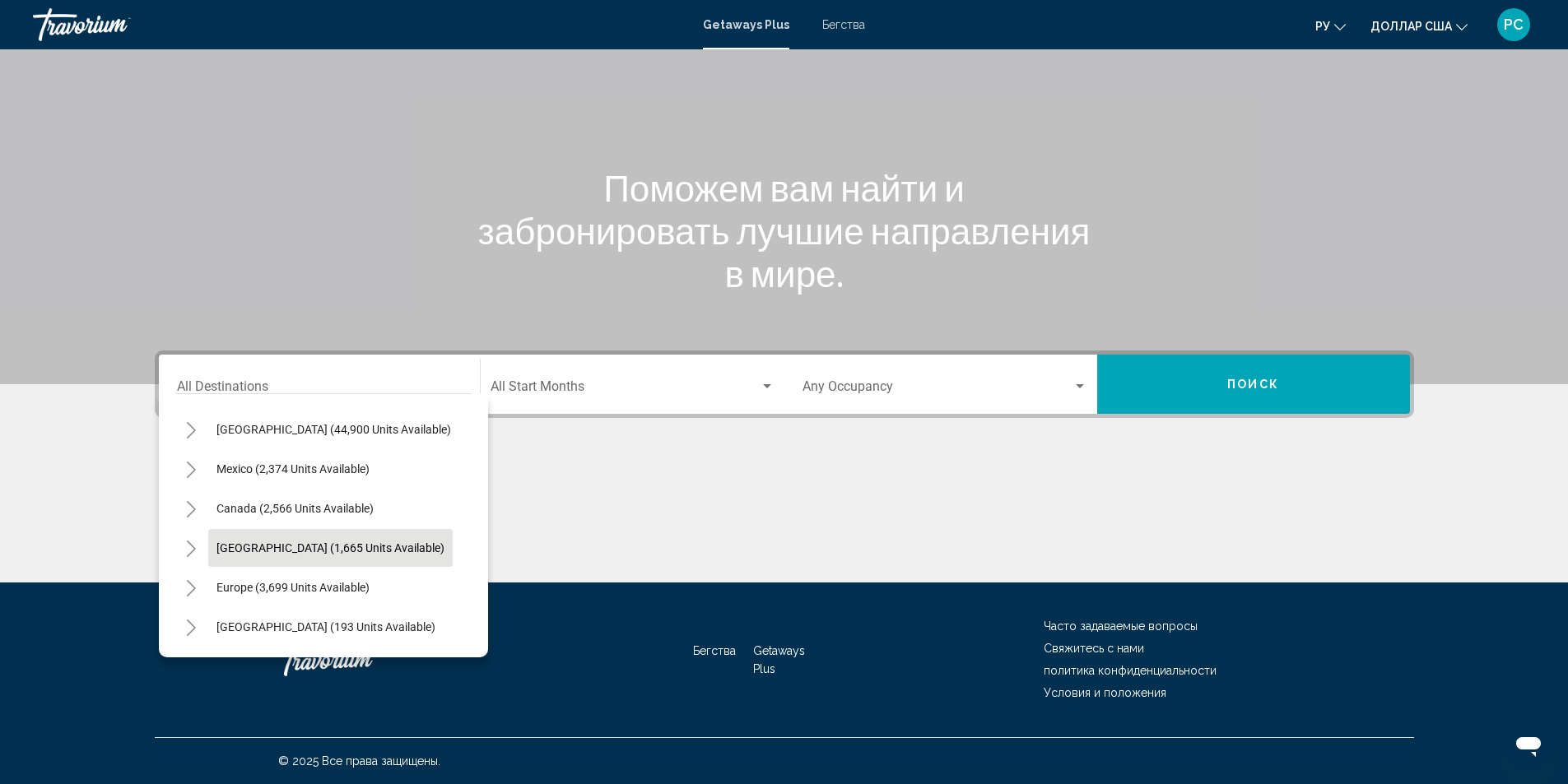
scroll to position [0, 0]
